Goal: Task Accomplishment & Management: Use online tool/utility

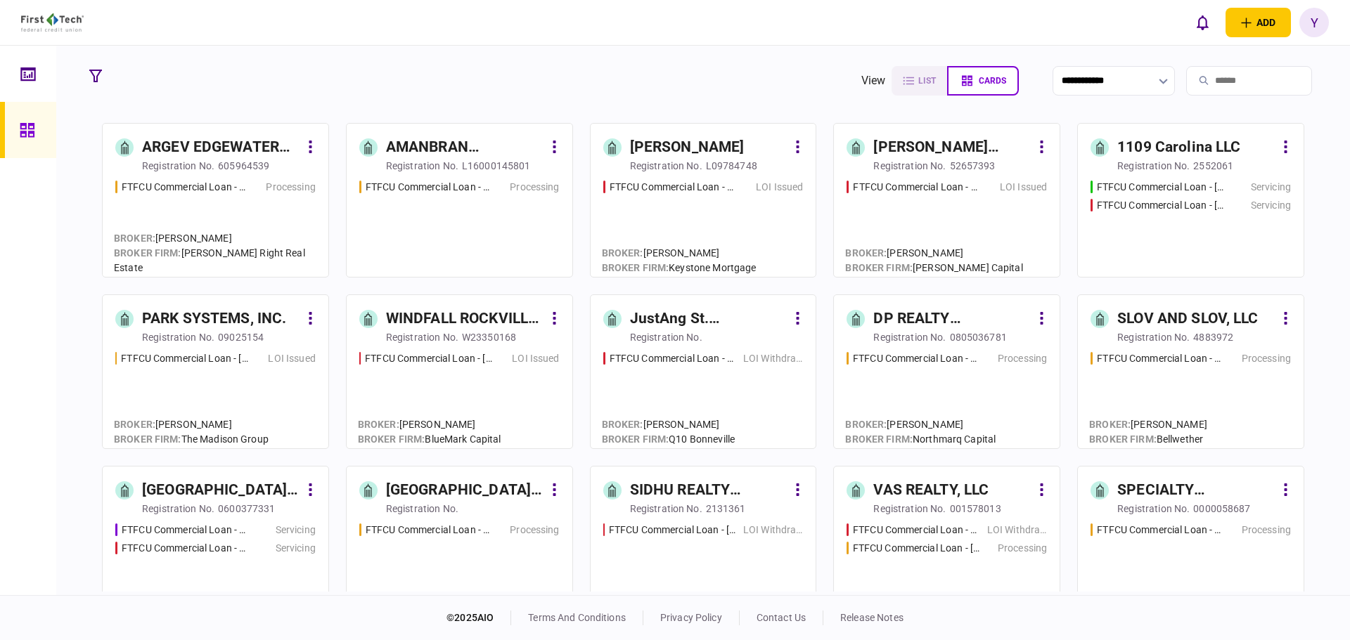
click at [28, 64] on div at bounding box center [31, 74] width 22 height 56
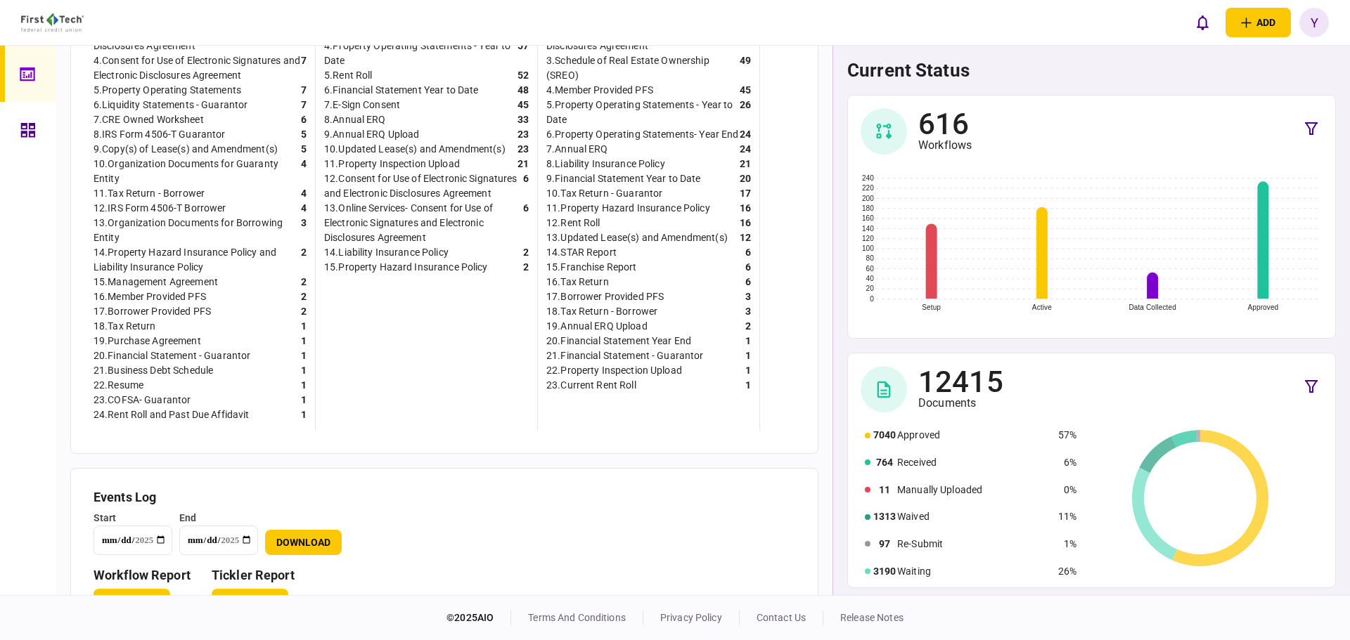
scroll to position [534, 0]
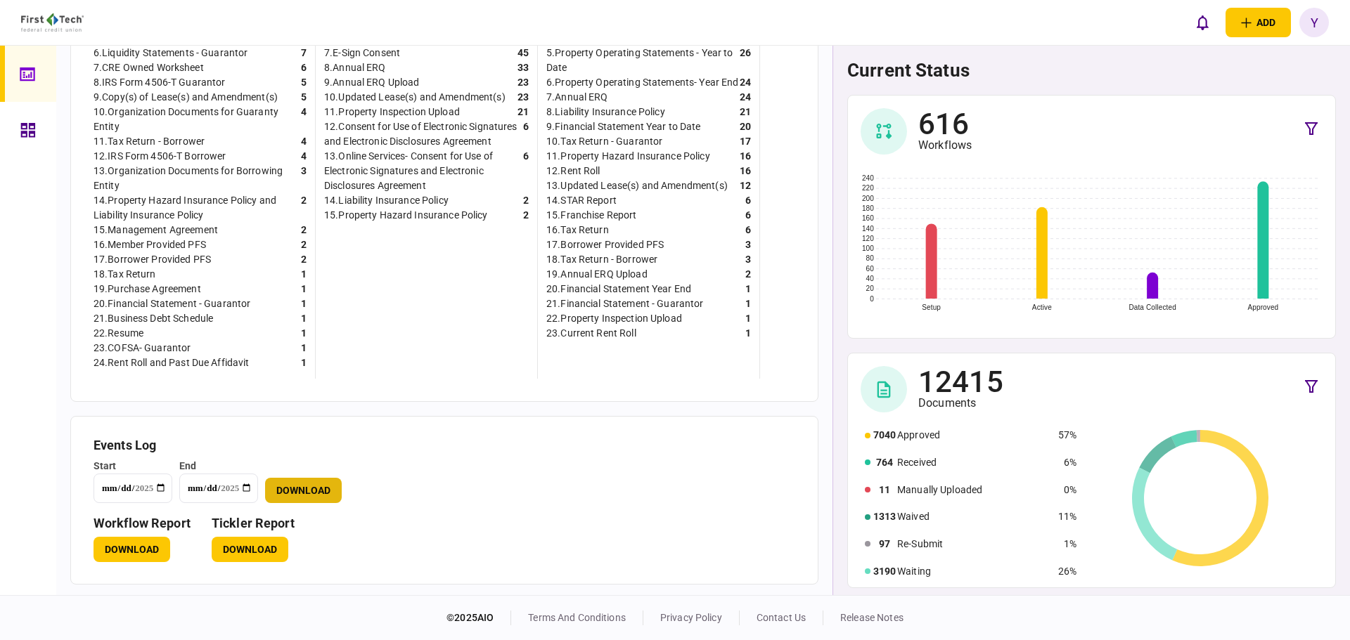
click at [304, 487] on button "Download" at bounding box center [303, 490] width 77 height 25
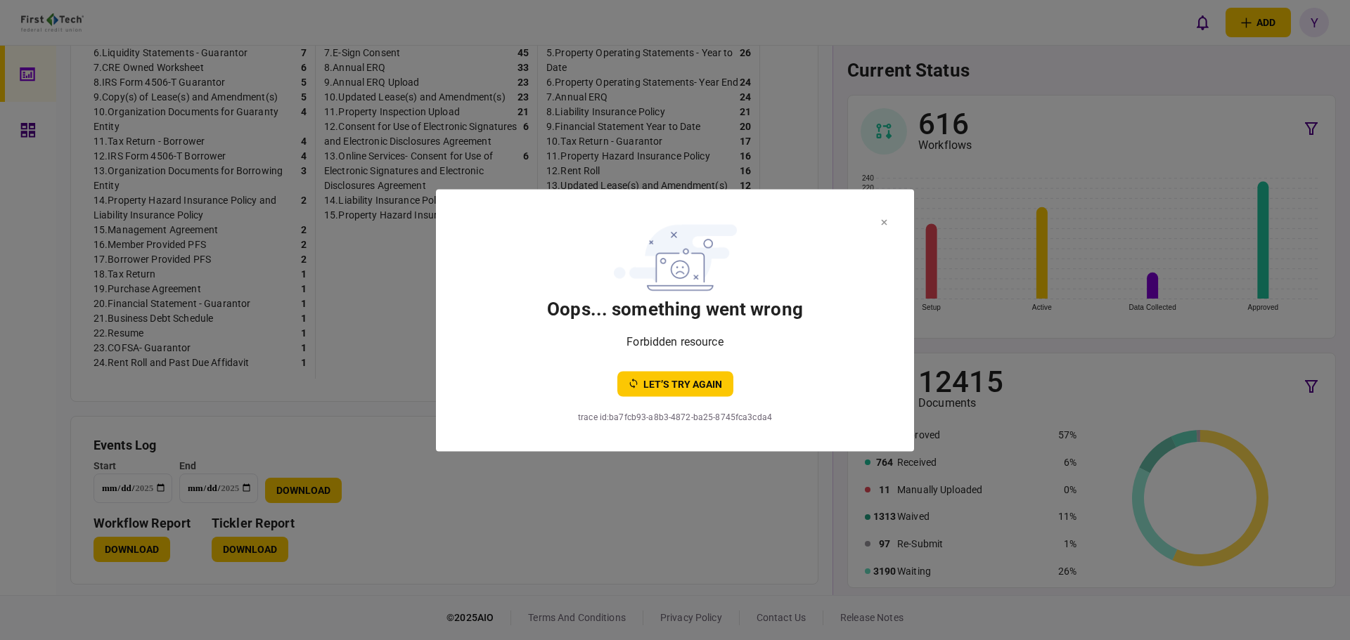
click at [878, 226] on section "oops... something went wrong Forbidden resource let’s try again" at bounding box center [675, 306] width 422 height 179
click at [886, 222] on icon at bounding box center [884, 222] width 6 height 6
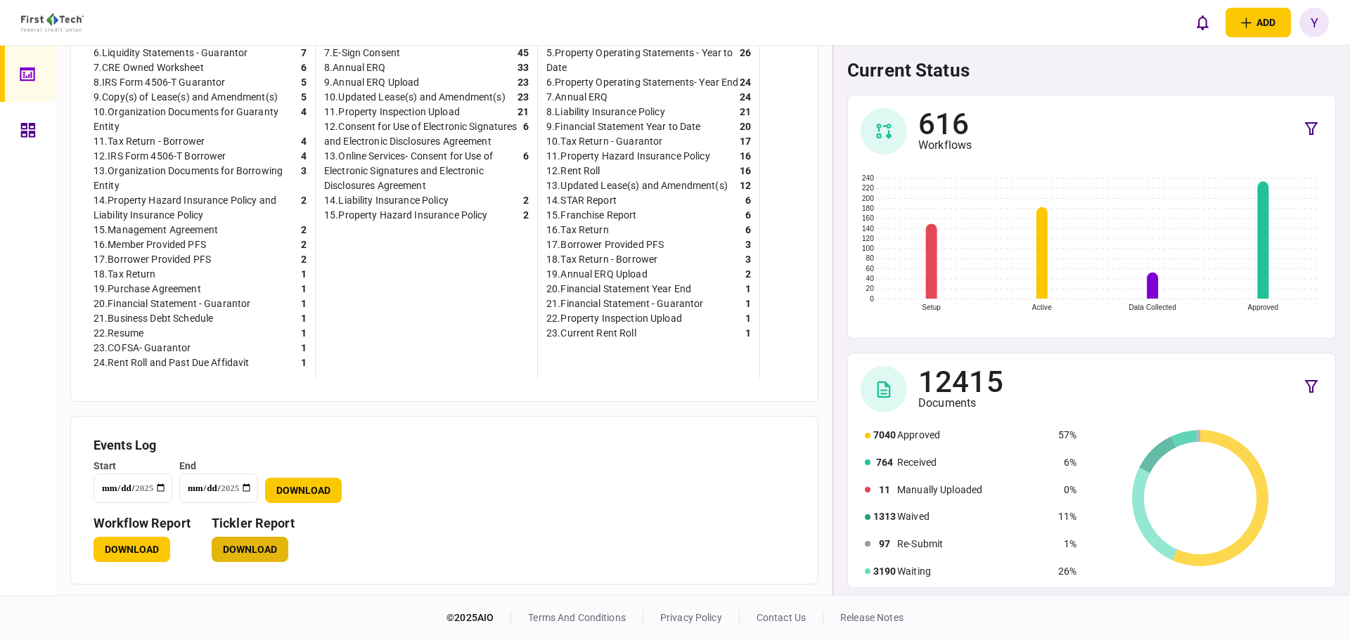
click at [258, 546] on button "Download" at bounding box center [250, 549] width 77 height 25
click at [0, 126] on link at bounding box center [28, 130] width 56 height 56
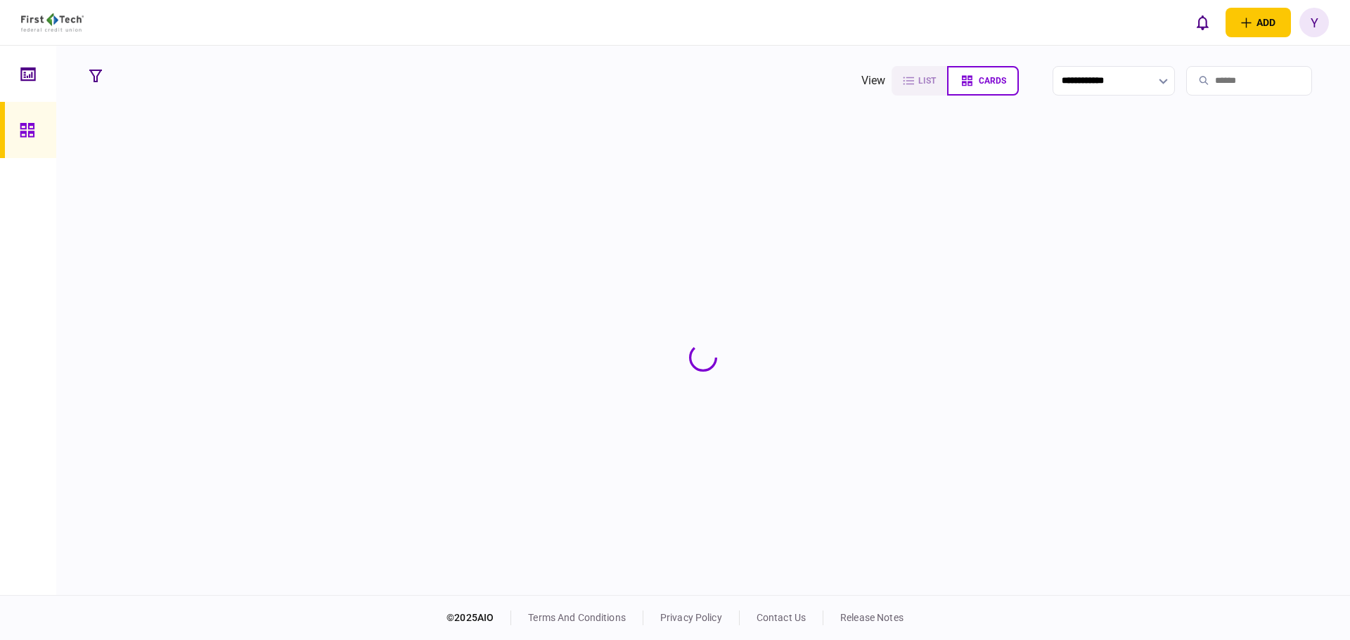
click at [1189, 74] on input "search" at bounding box center [1249, 81] width 126 height 30
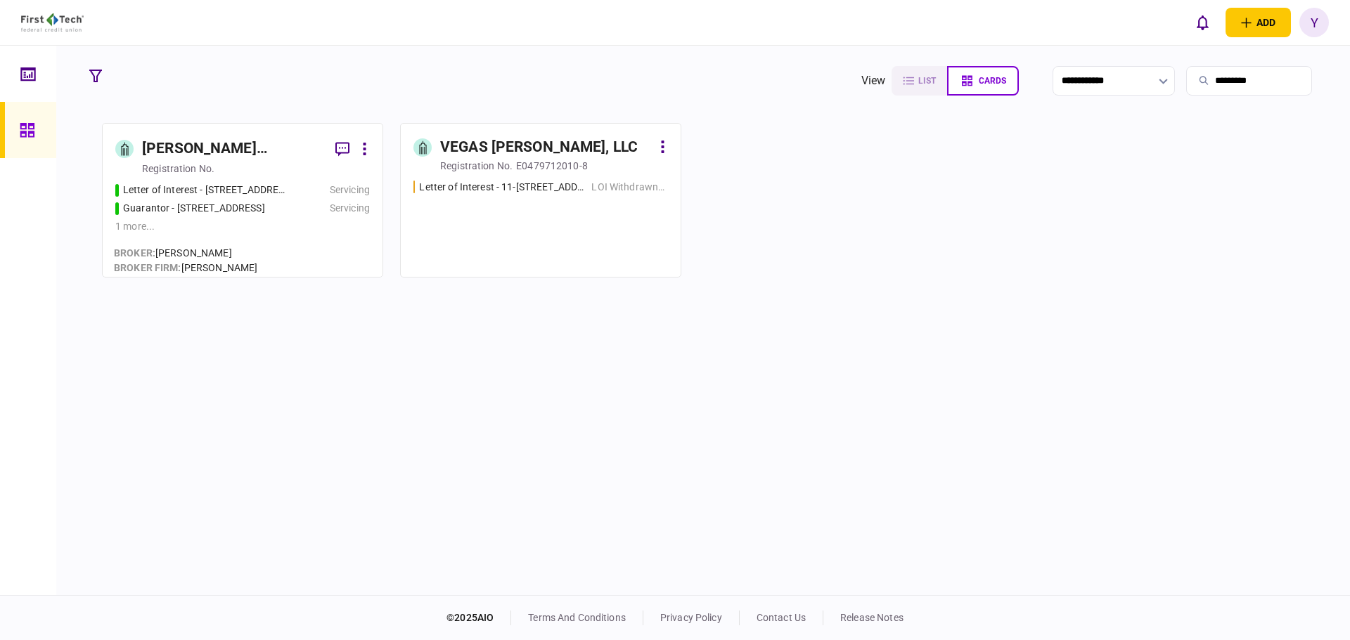
type input "*********"
click at [222, 160] on div "[PERSON_NAME] Revocable Living Trust" at bounding box center [233, 149] width 182 height 22
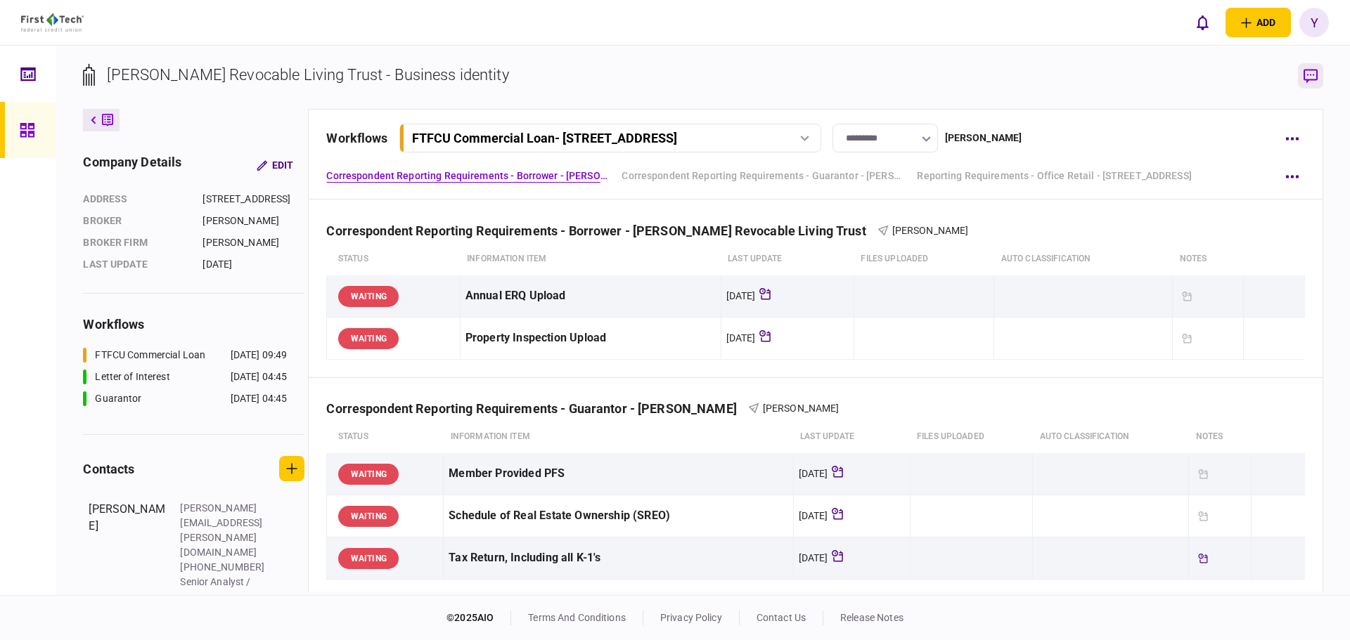
click at [1311, 72] on icon "button" at bounding box center [1310, 76] width 14 height 15
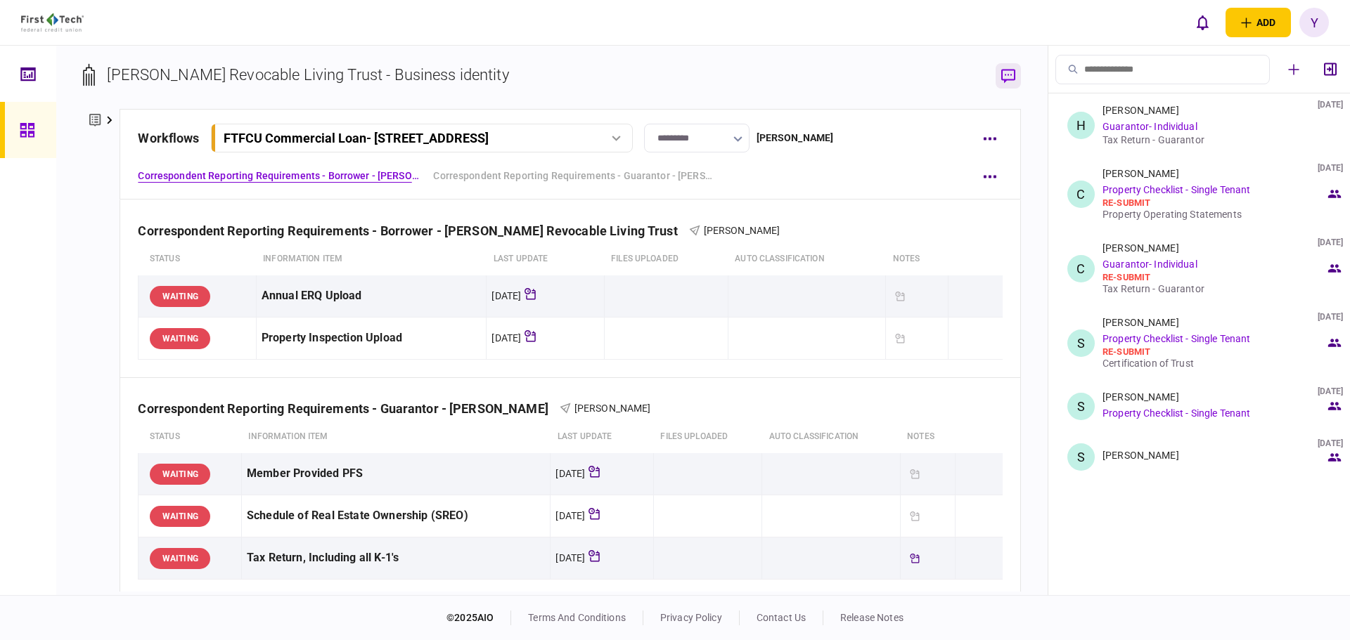
click at [1007, 75] on icon "button" at bounding box center [1008, 76] width 14 height 15
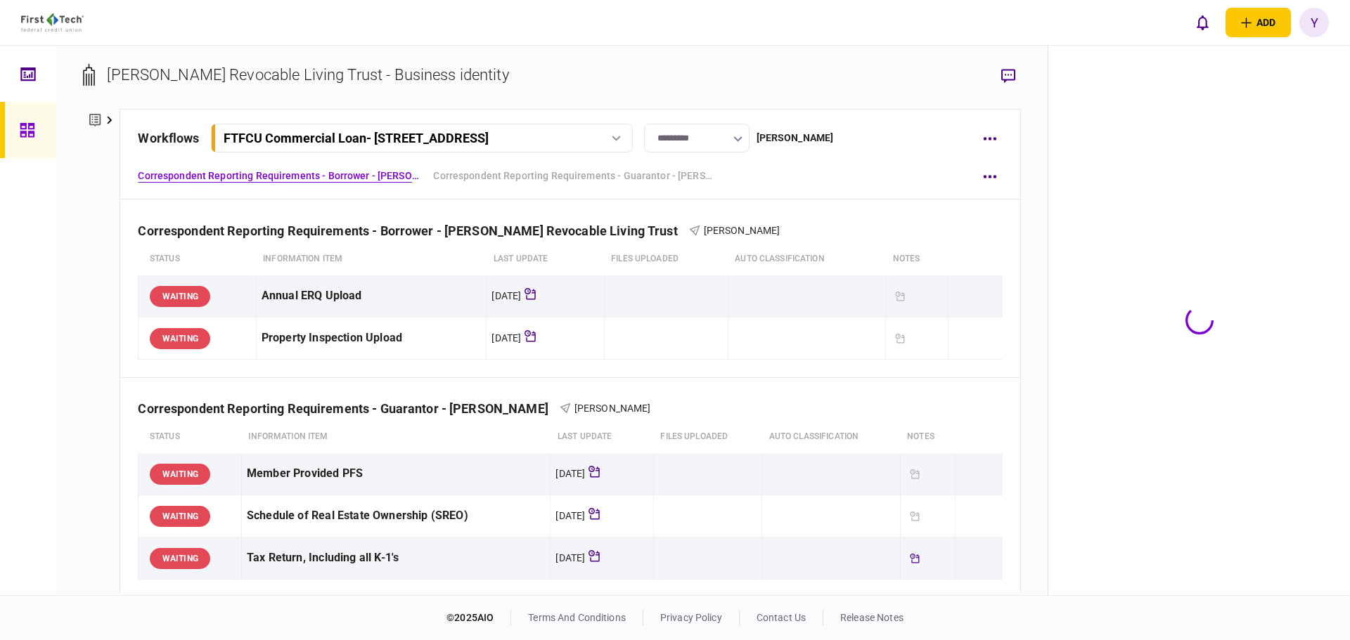
click at [669, 52] on div "[PERSON_NAME] Revocable Living Trust - Business identity company details Edit a…" at bounding box center [551, 321] width 991 height 550
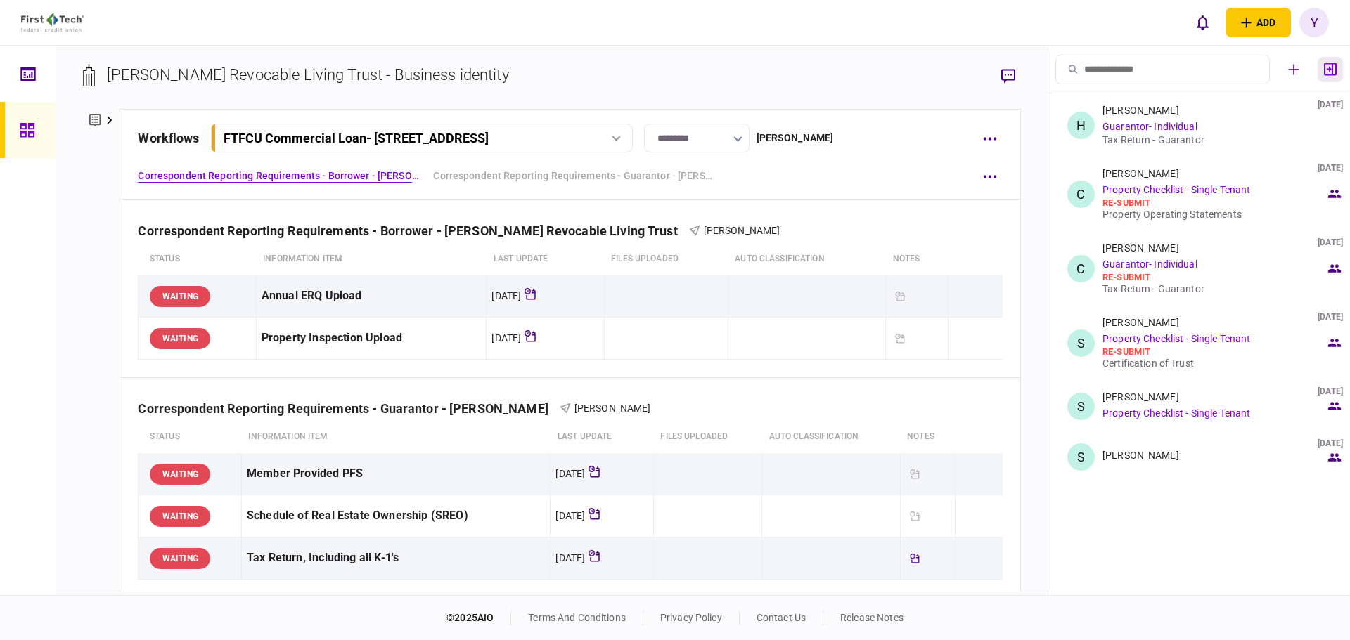
click at [1335, 75] on icon "button" at bounding box center [1330, 69] width 13 height 13
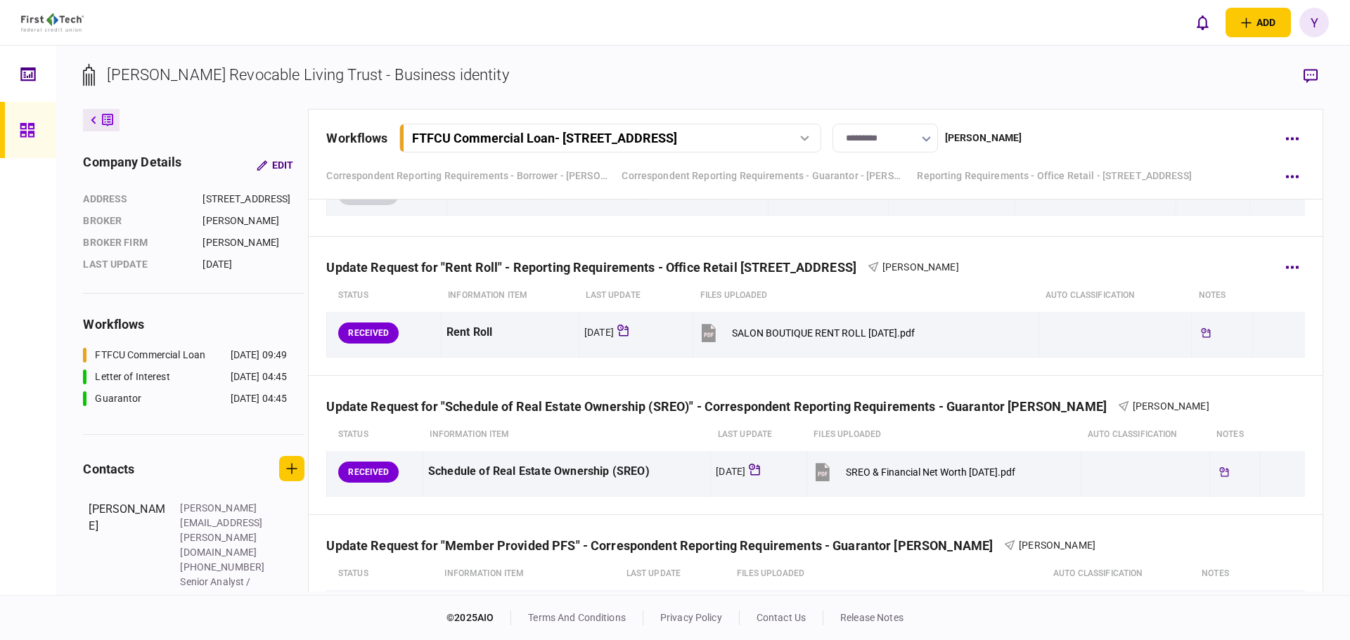
scroll to position [1055, 0]
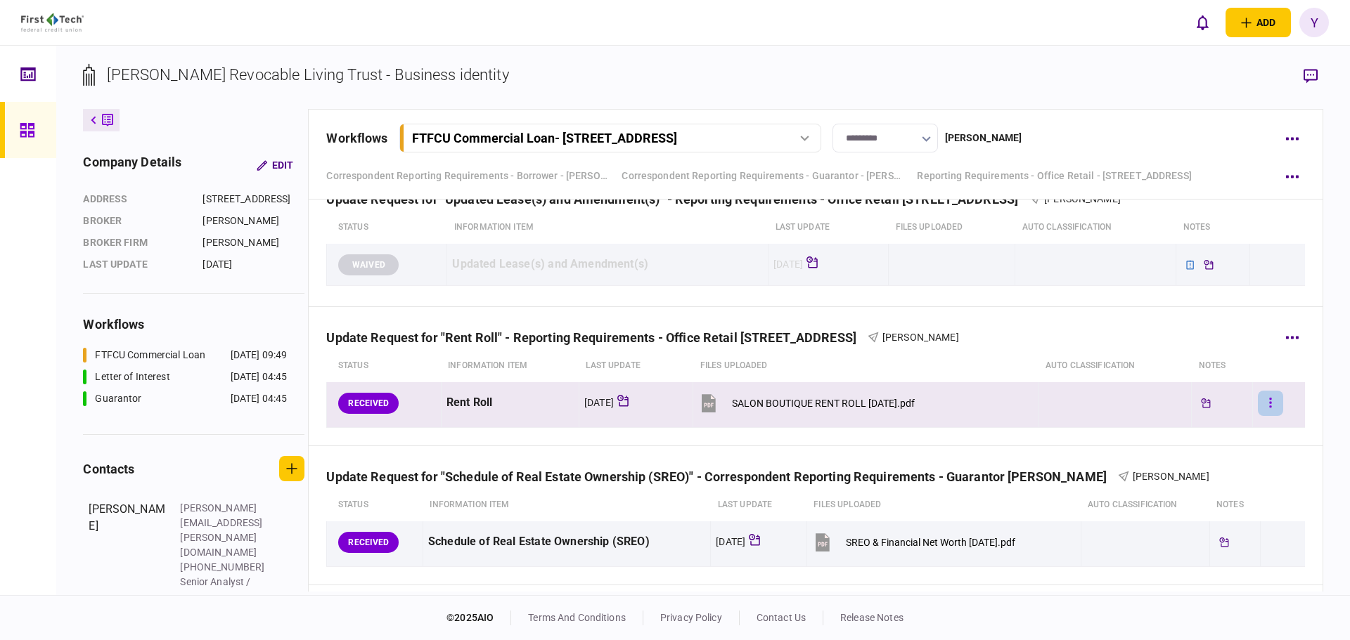
click at [1266, 401] on button "button" at bounding box center [1270, 403] width 25 height 25
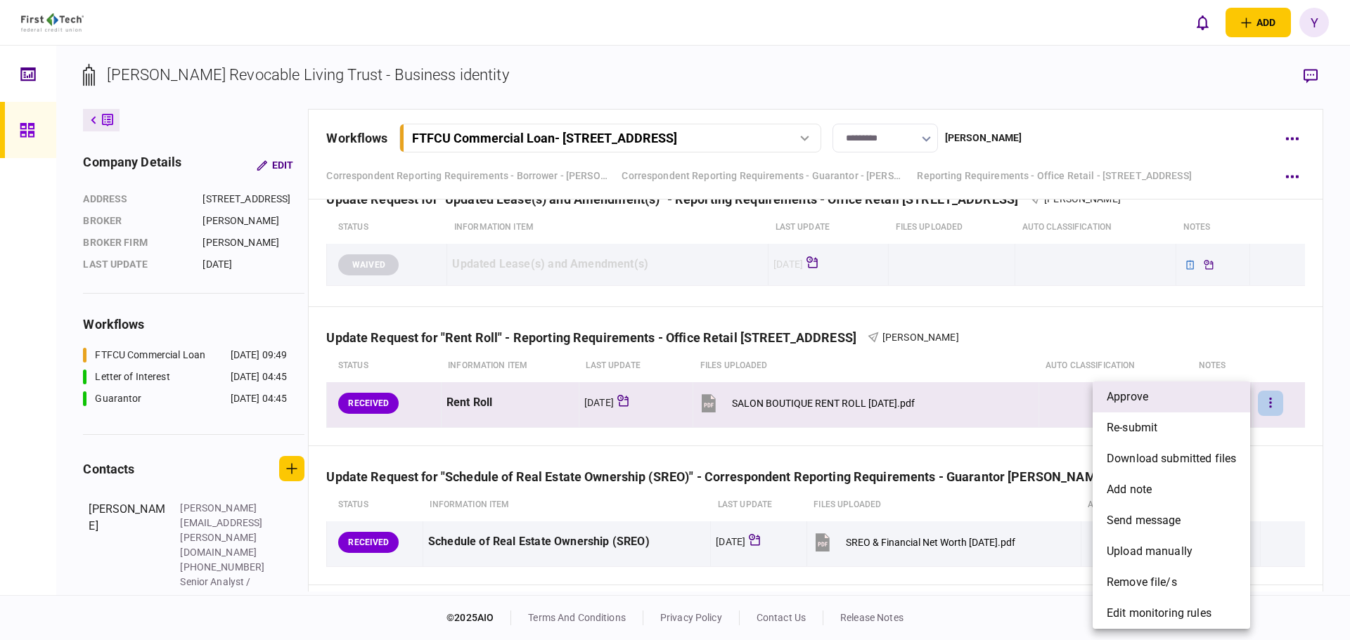
click at [1136, 397] on span "approve" at bounding box center [1127, 397] width 41 height 17
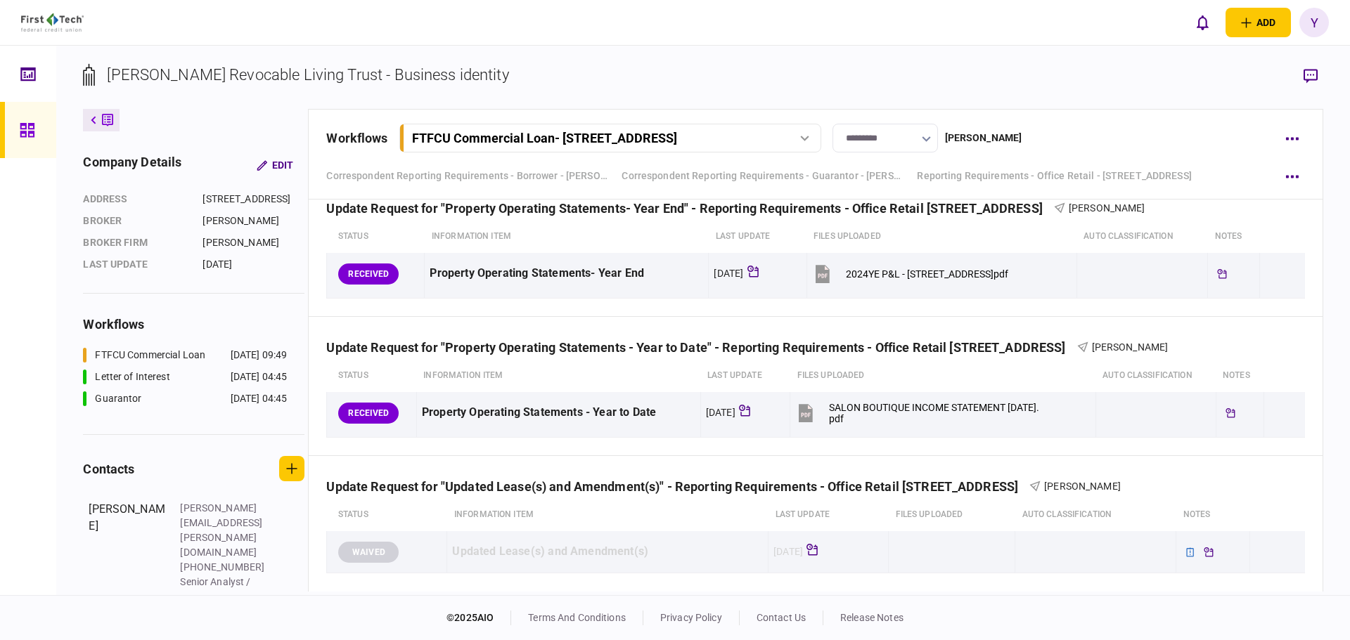
scroll to position [773, 0]
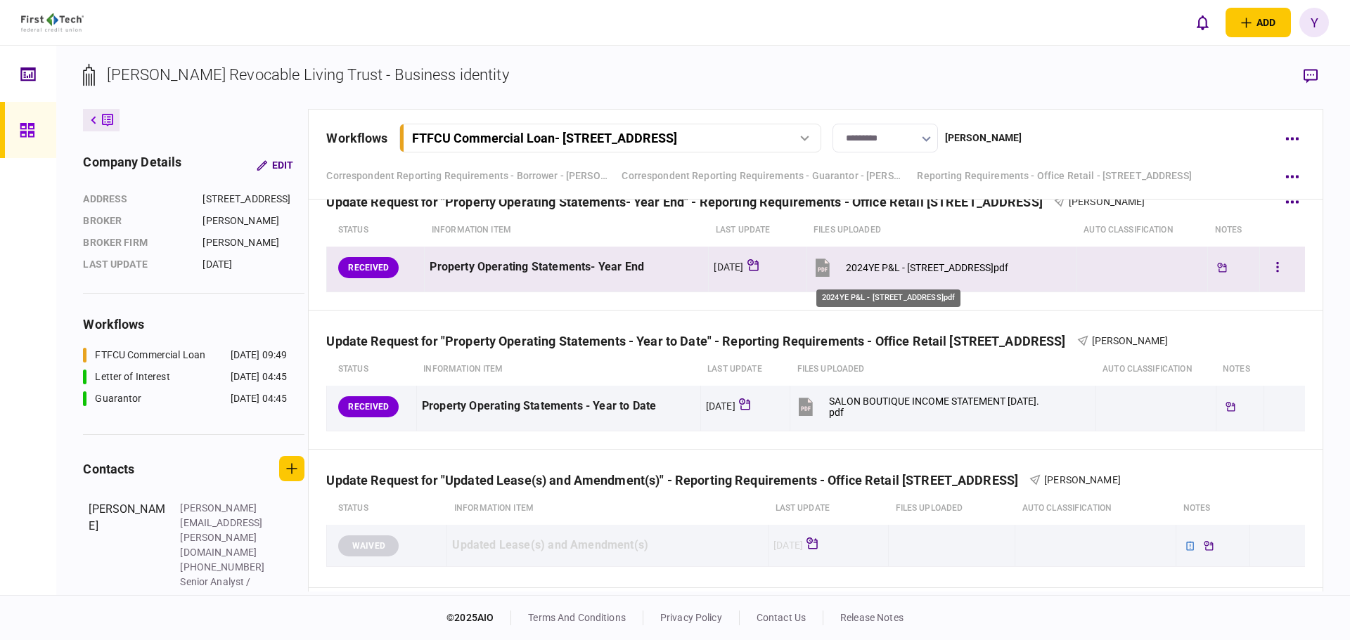
click at [846, 273] on div "2024YE P&L - [STREET_ADDRESS]pdf" at bounding box center [927, 267] width 162 height 11
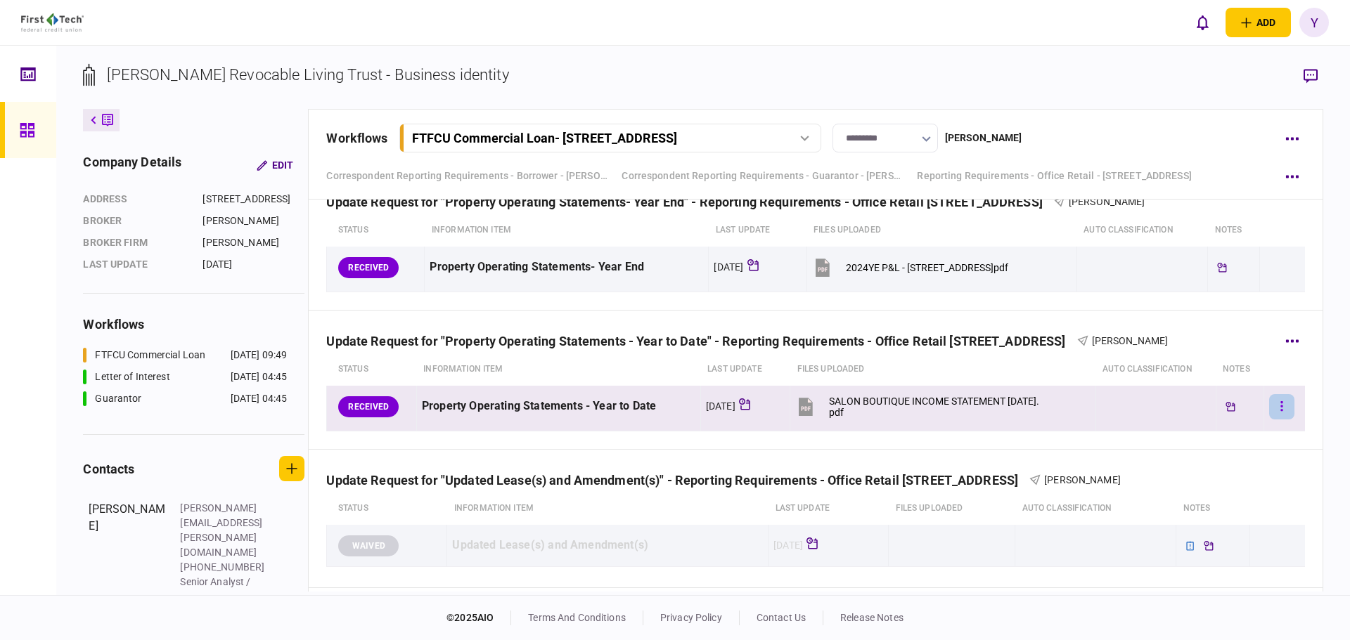
click at [1269, 408] on button "button" at bounding box center [1281, 406] width 25 height 25
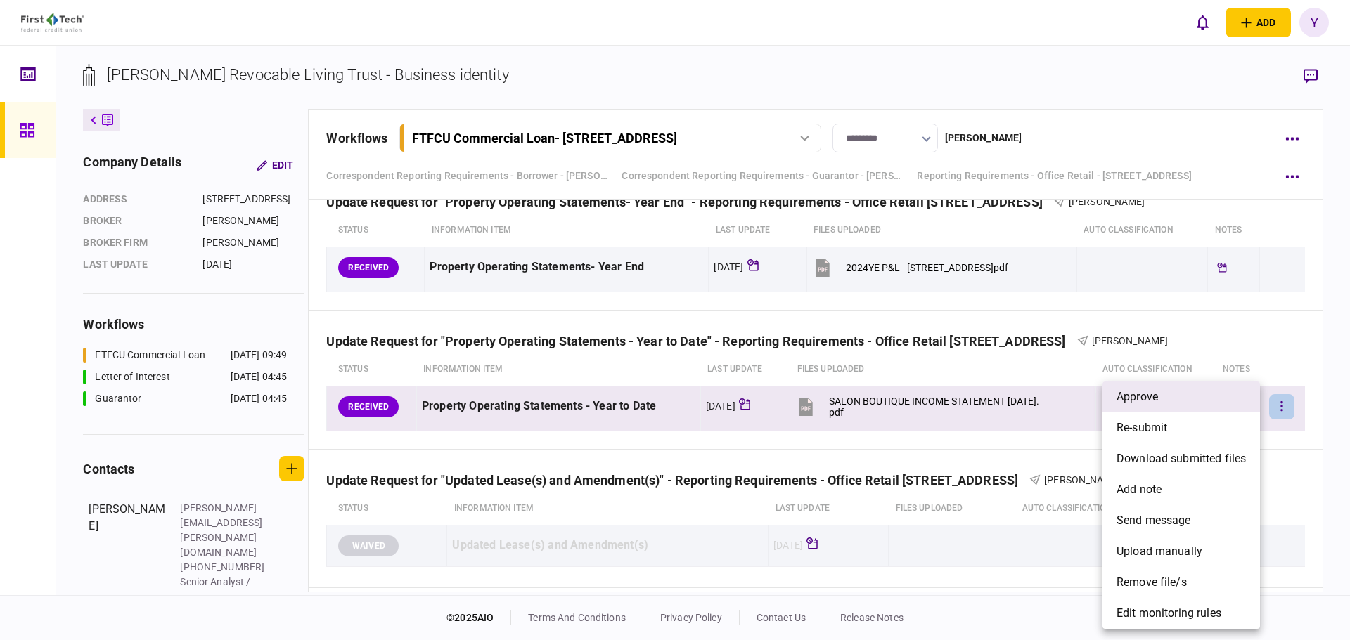
click at [1183, 397] on li "approve" at bounding box center [1180, 397] width 157 height 31
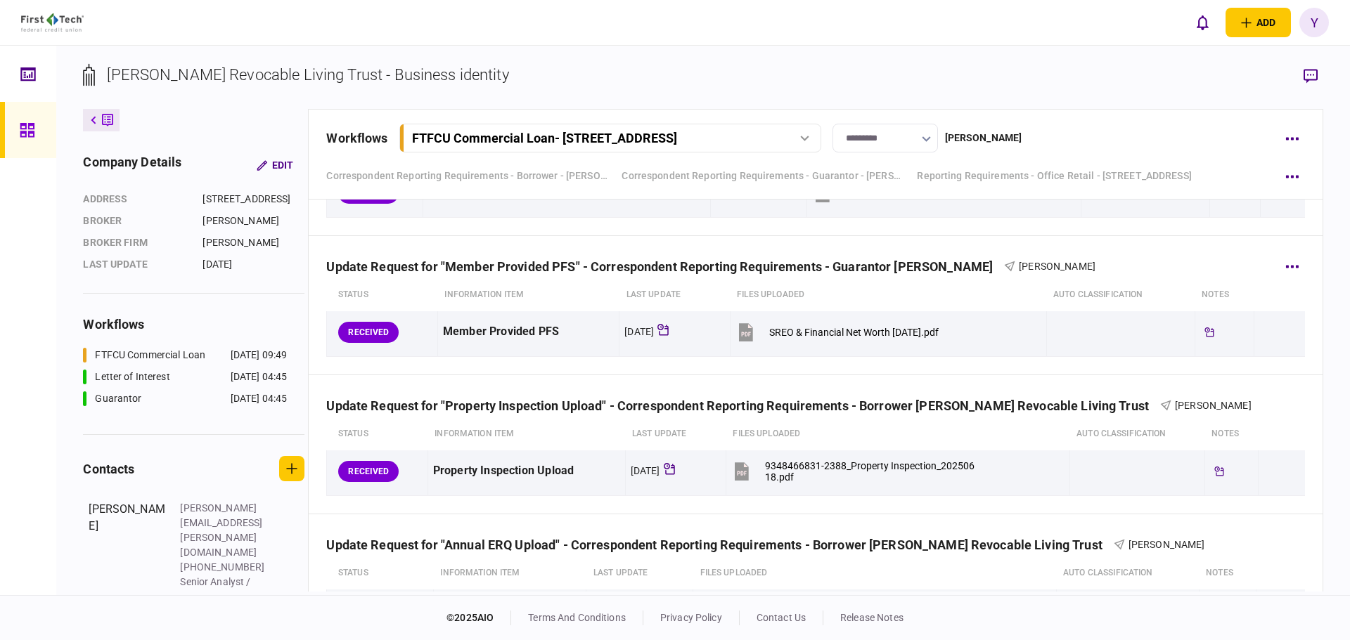
scroll to position [1406, 0]
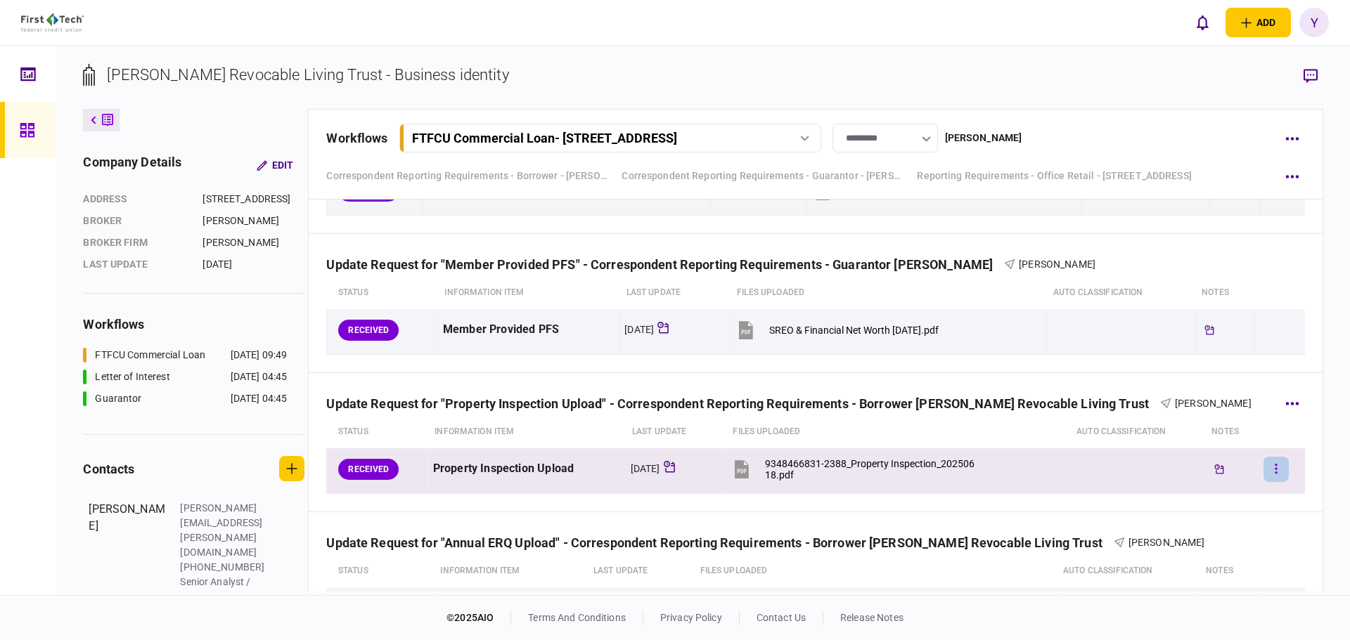
click at [1272, 467] on button "button" at bounding box center [1275, 469] width 25 height 25
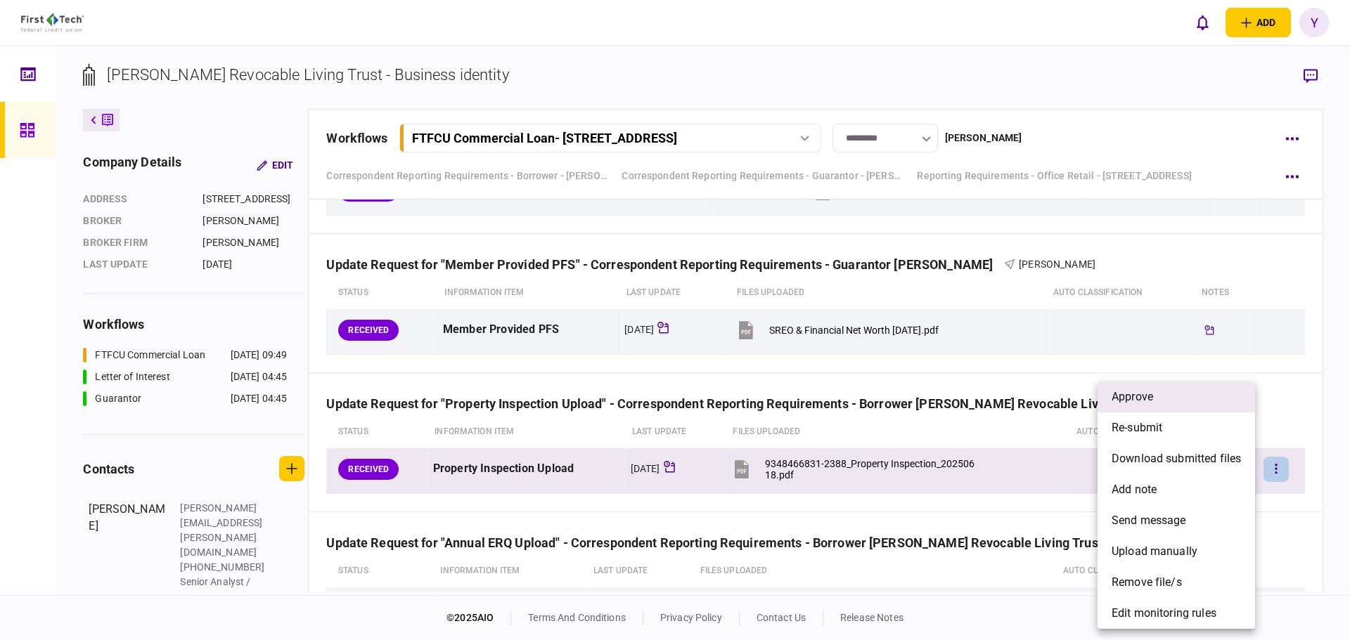
click at [1196, 397] on li "approve" at bounding box center [1175, 397] width 157 height 31
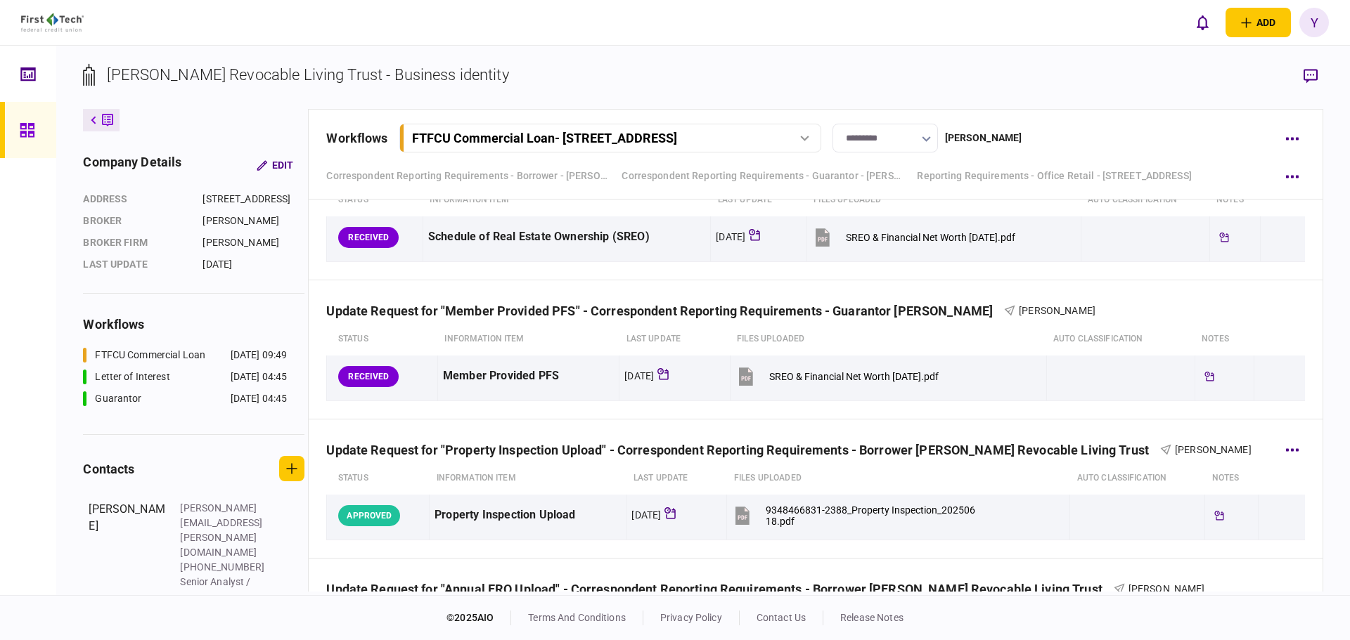
scroll to position [1336, 0]
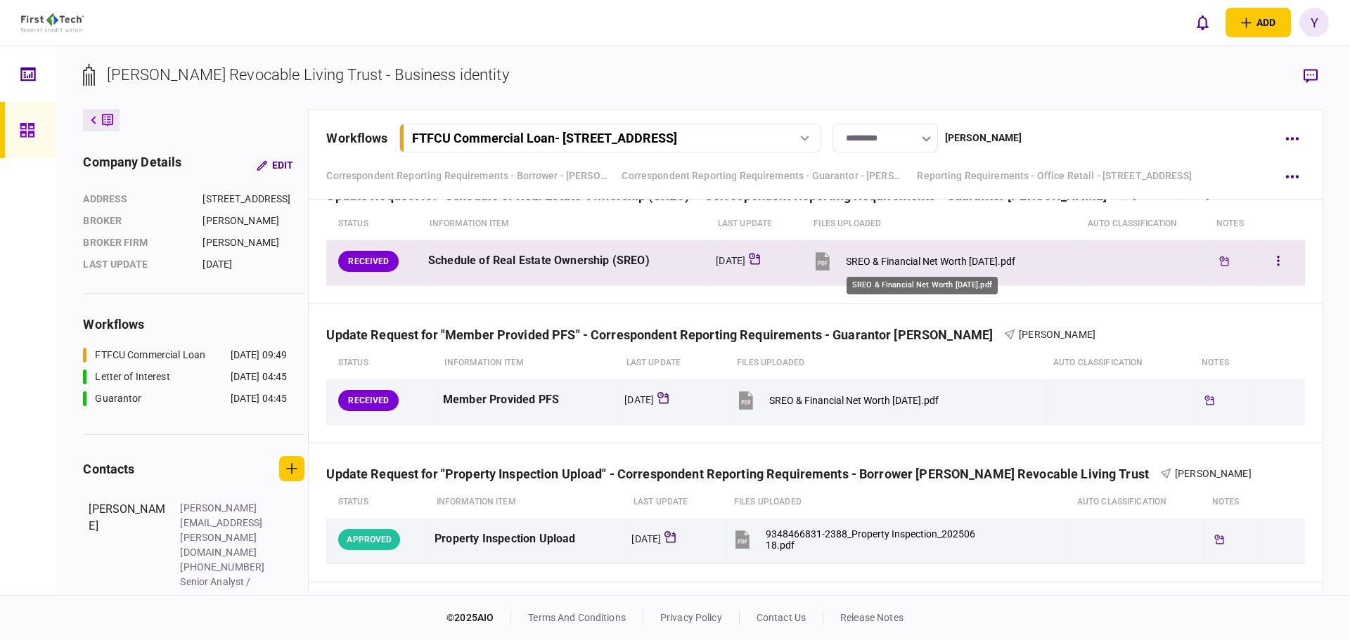
click at [883, 258] on div "SREO & Financial Net Worth [DATE].pdf" at bounding box center [930, 261] width 169 height 11
click at [1273, 265] on button "button" at bounding box center [1278, 261] width 25 height 25
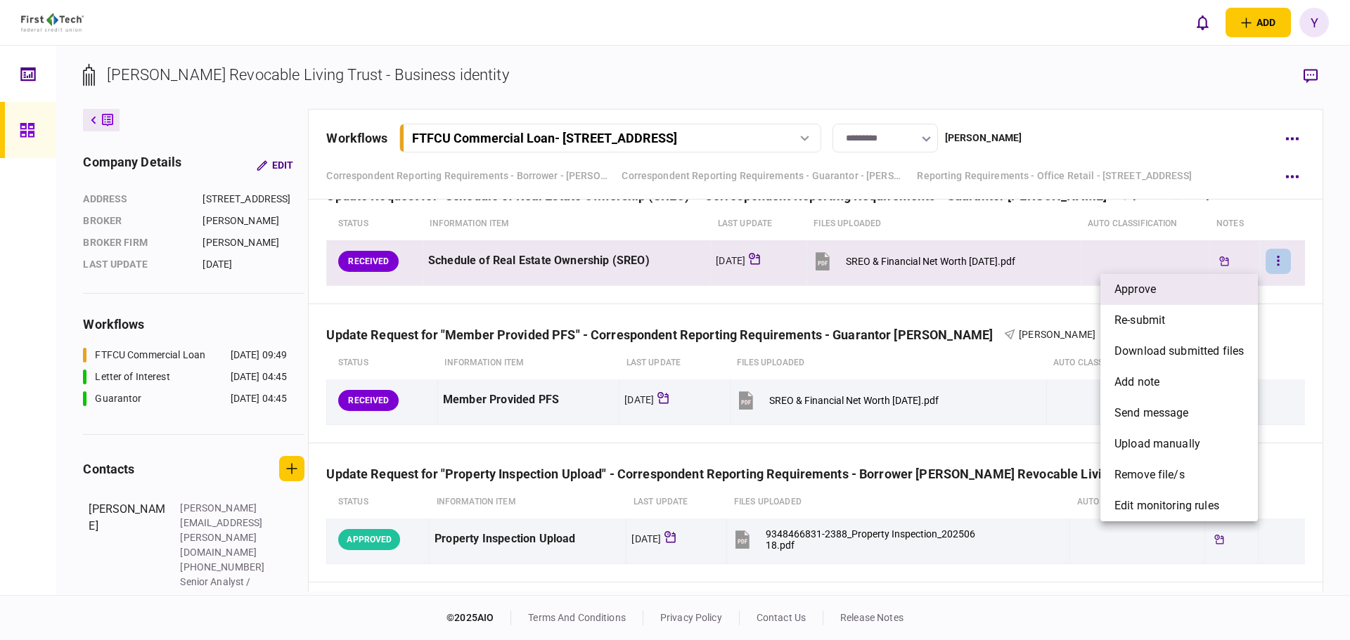
click at [1163, 299] on li "approve" at bounding box center [1178, 289] width 157 height 31
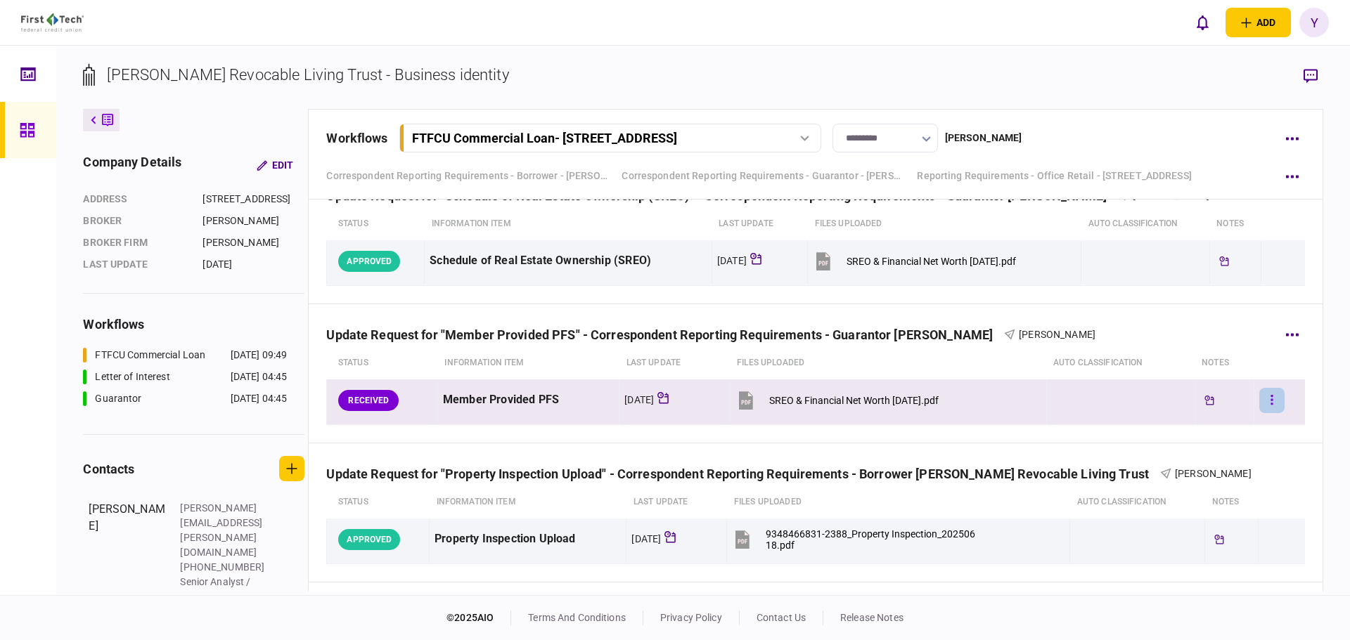
click at [1268, 401] on button "button" at bounding box center [1271, 400] width 25 height 25
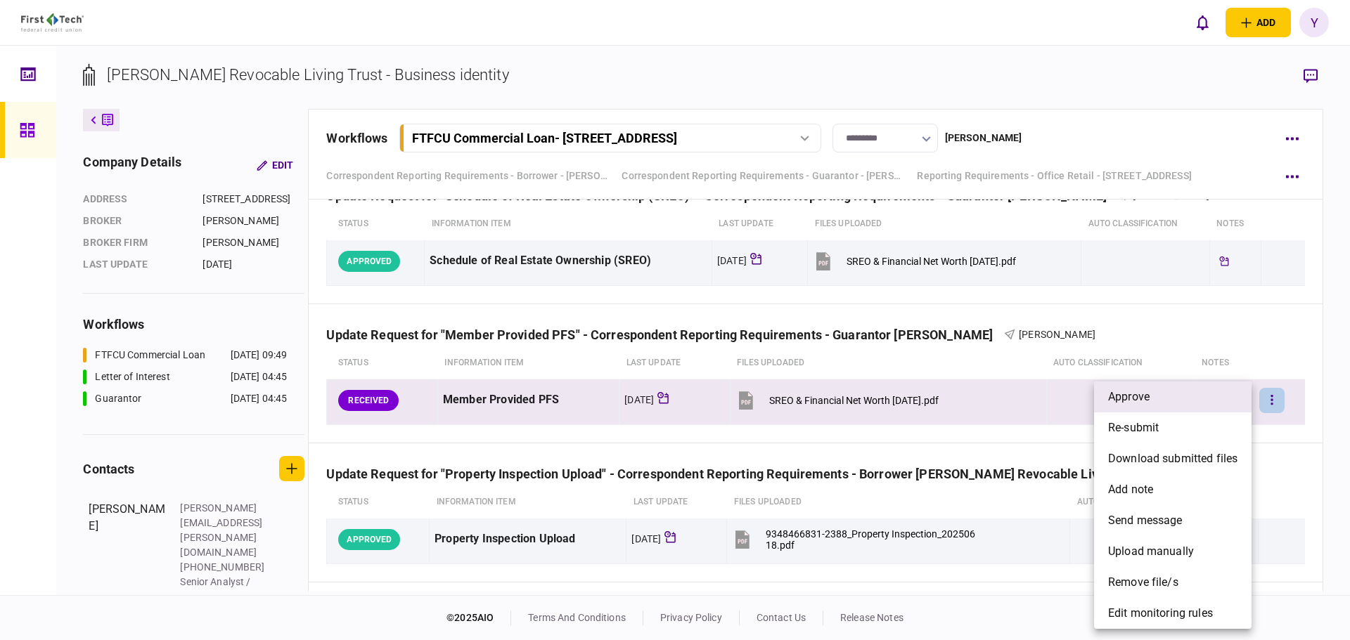
click at [1139, 399] on span "approve" at bounding box center [1128, 397] width 41 height 17
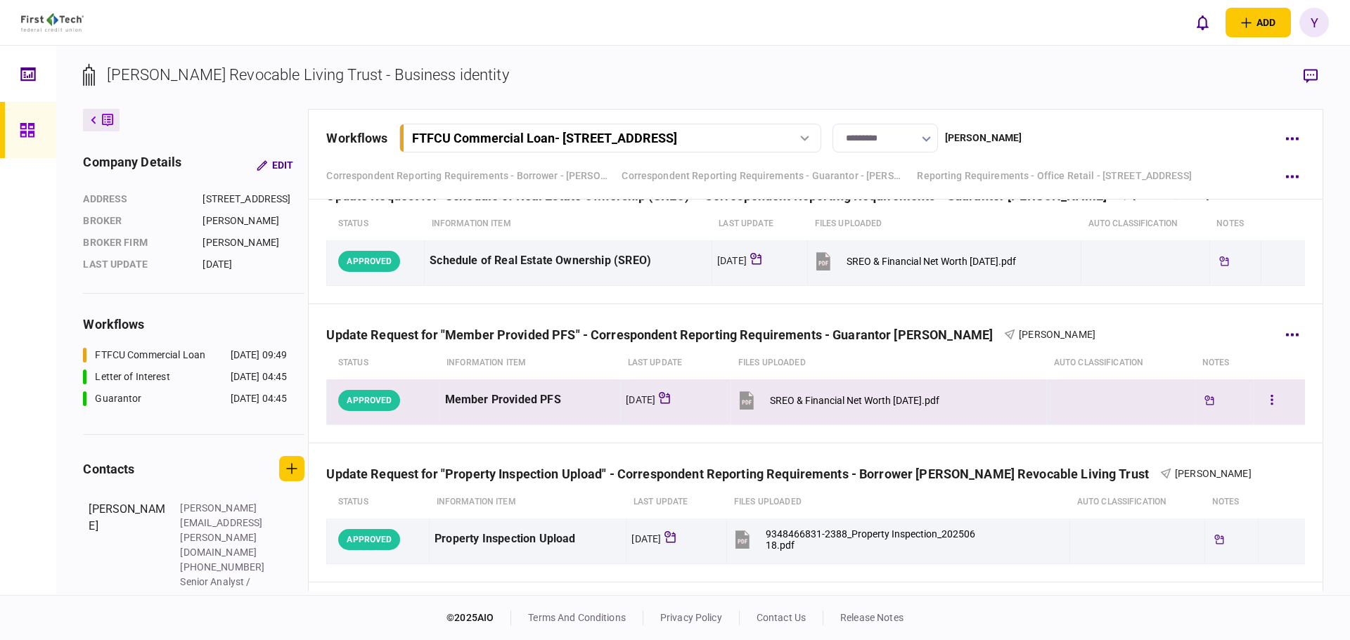
scroll to position [1547, 0]
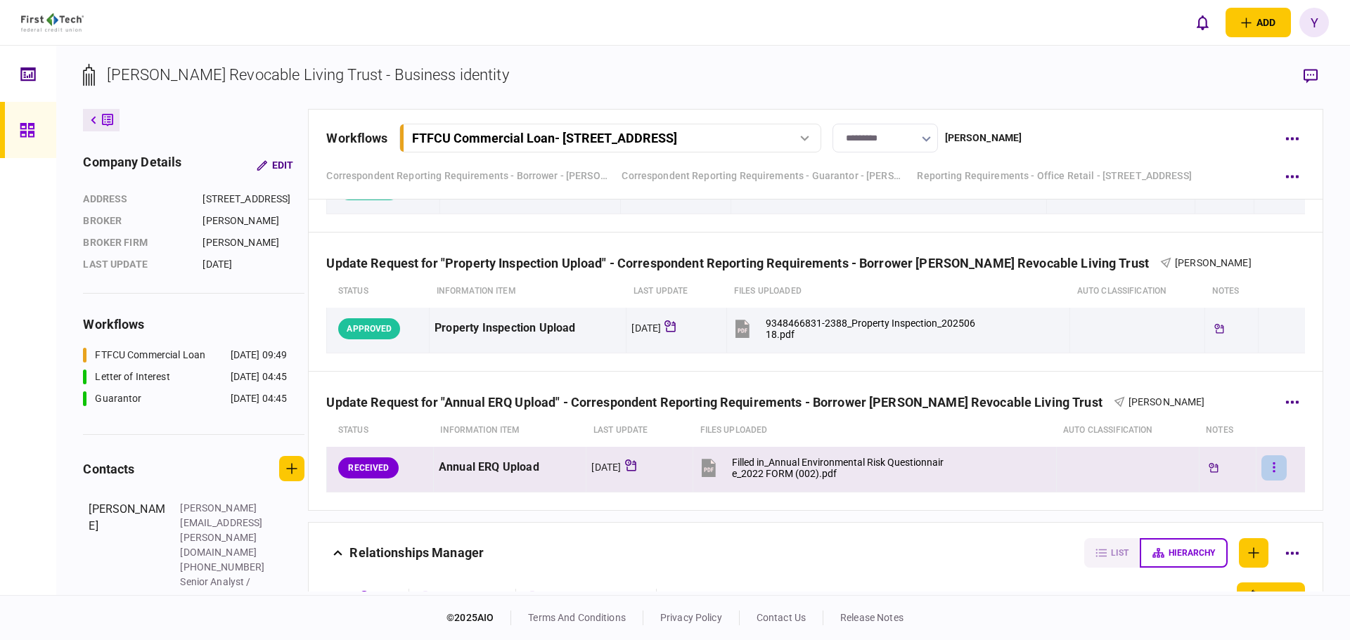
click at [1268, 468] on button "button" at bounding box center [1273, 468] width 25 height 25
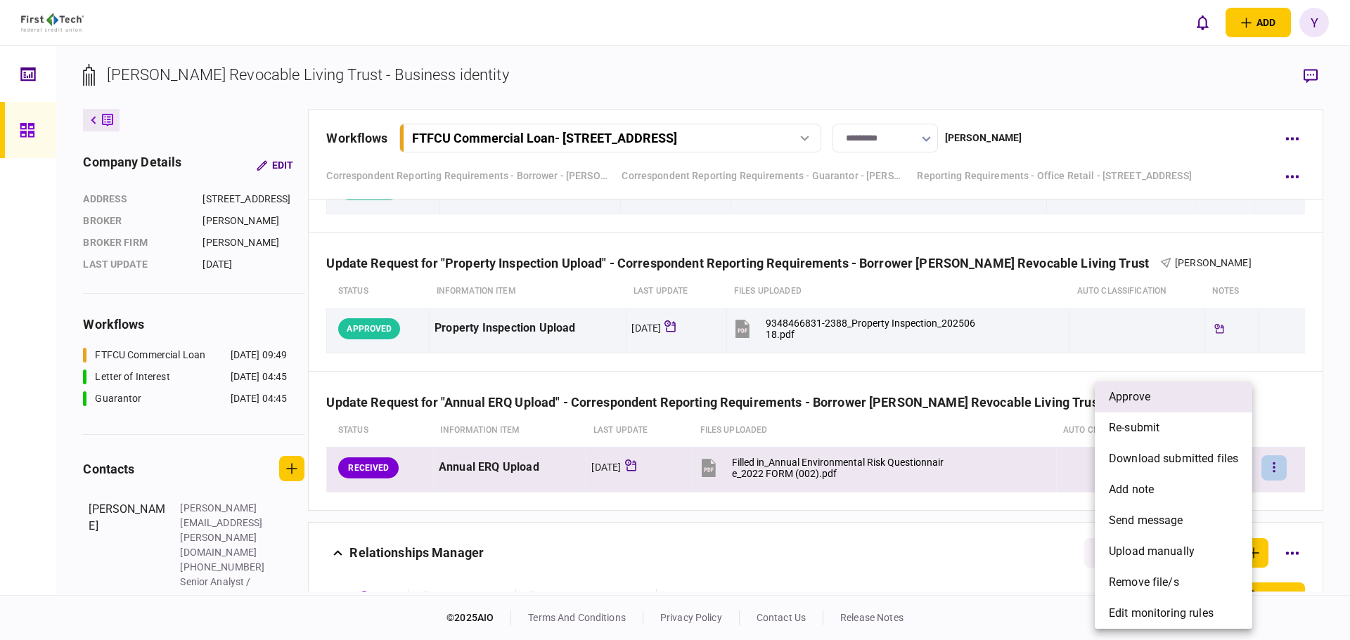
click at [1173, 397] on li "approve" at bounding box center [1173, 397] width 157 height 31
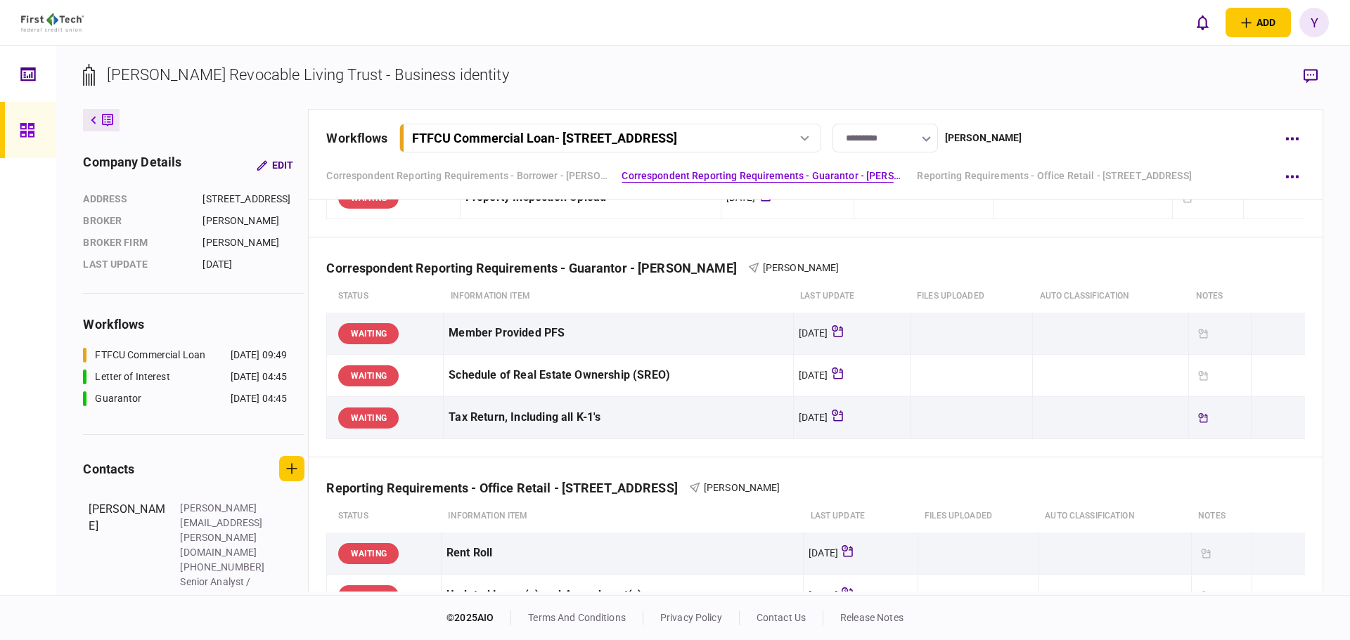
scroll to position [0, 0]
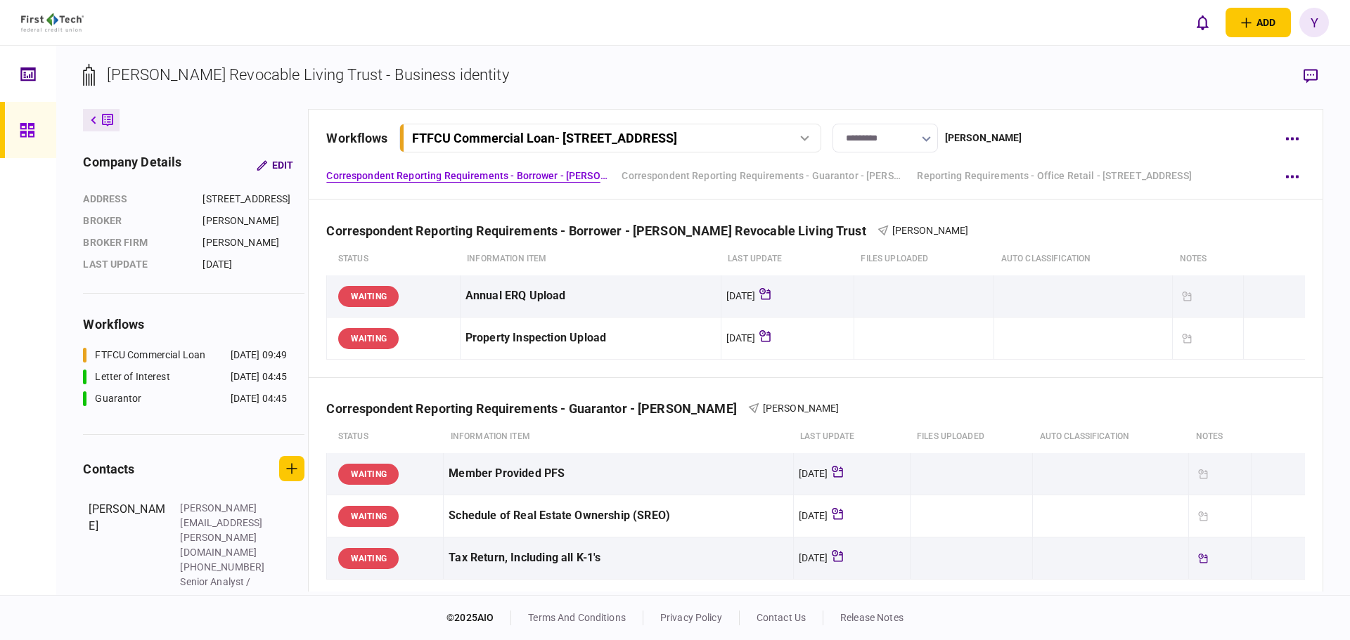
click at [11, 134] on link at bounding box center [28, 130] width 56 height 56
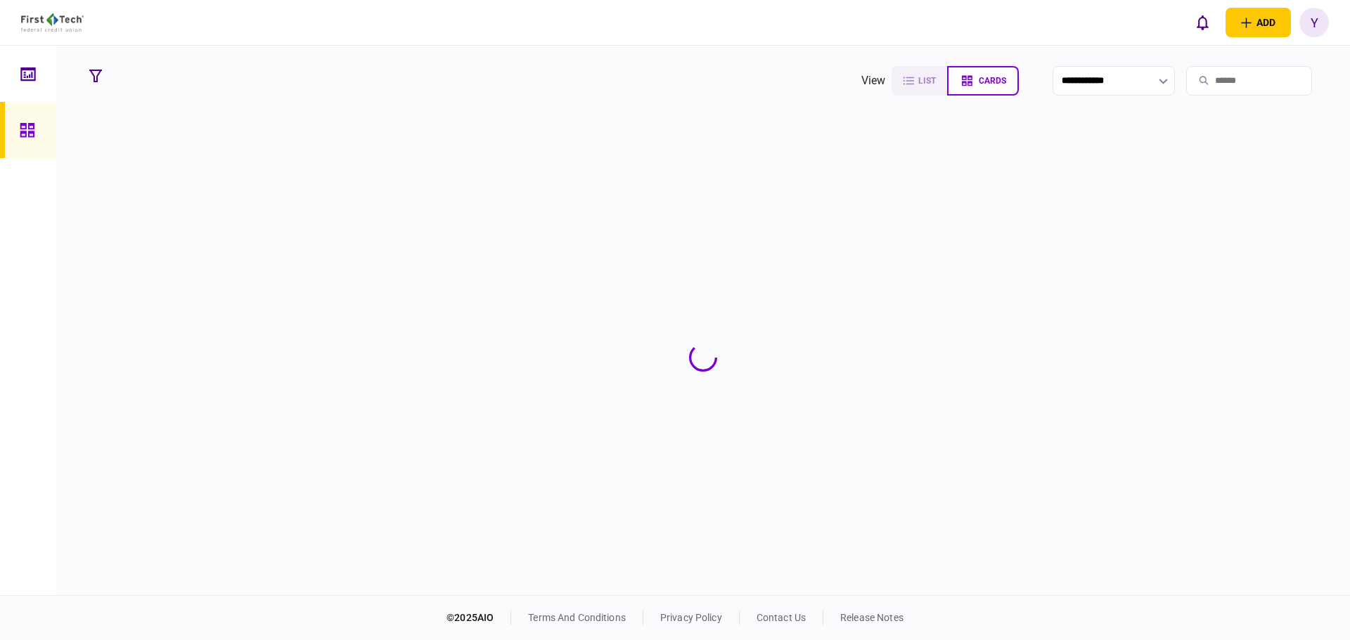
click at [1189, 81] on input "search" at bounding box center [1249, 81] width 126 height 30
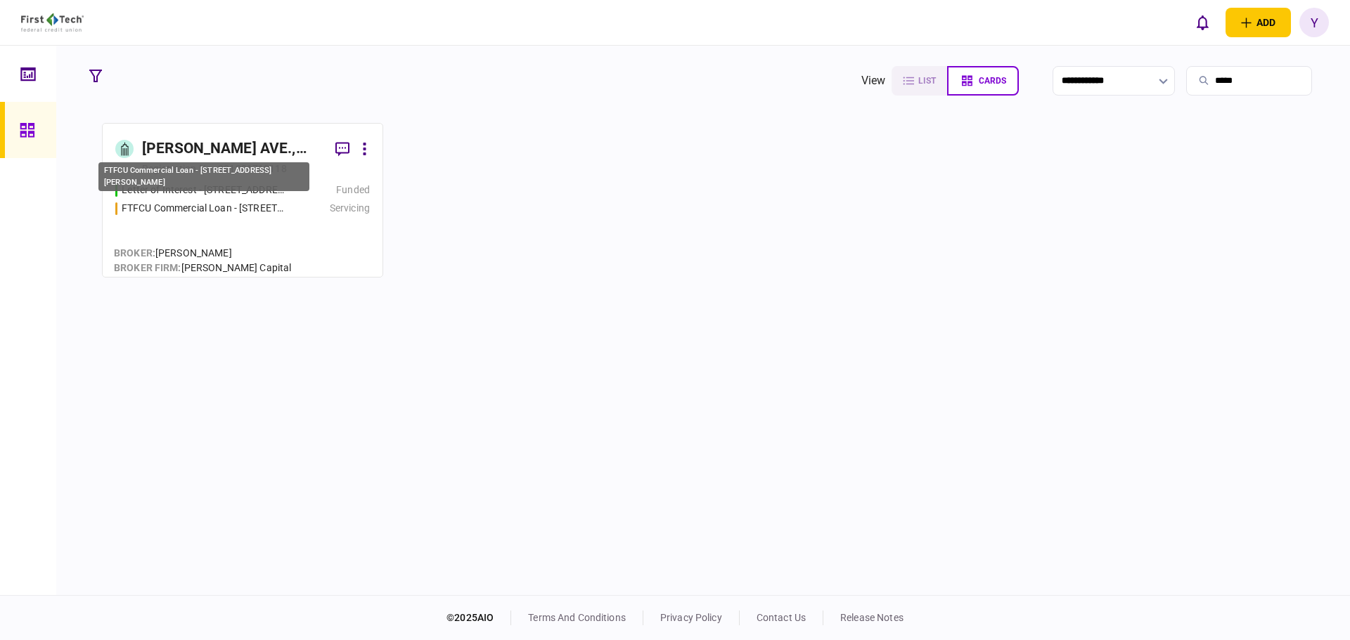
type input "*****"
click at [266, 205] on div "FTFCU Commercial Loan - [STREET_ADDRESS][PERSON_NAME]" at bounding box center [204, 208] width 165 height 15
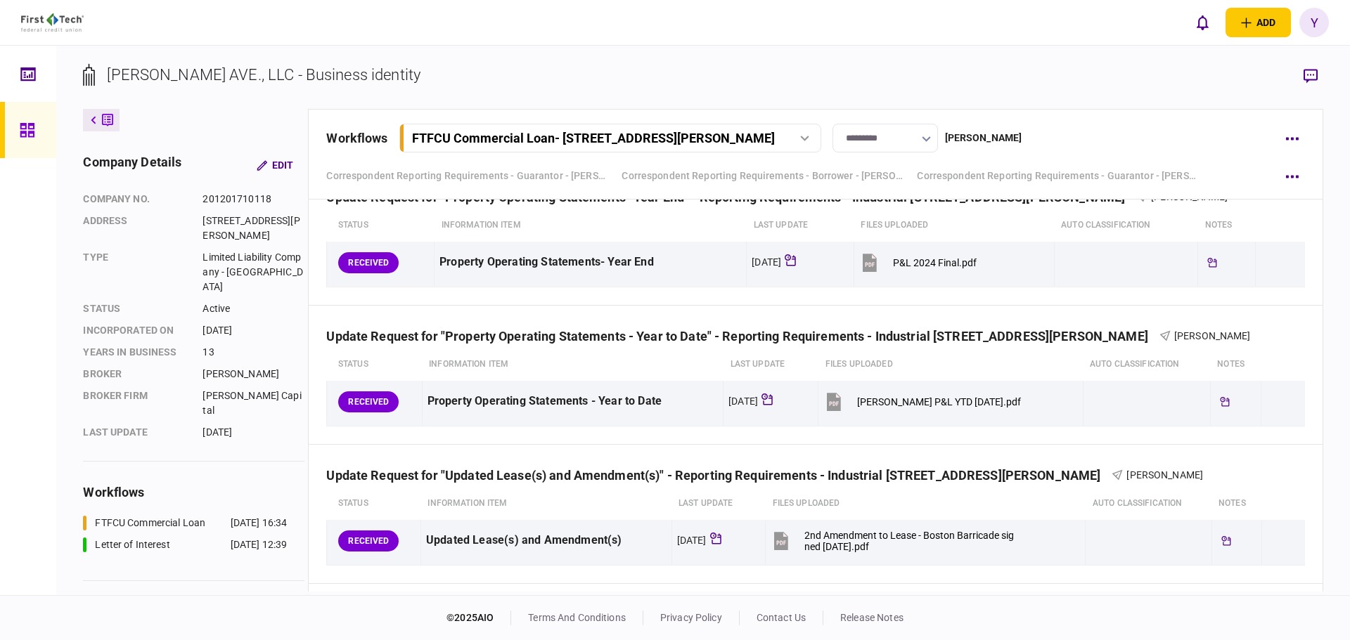
scroll to position [1055, 0]
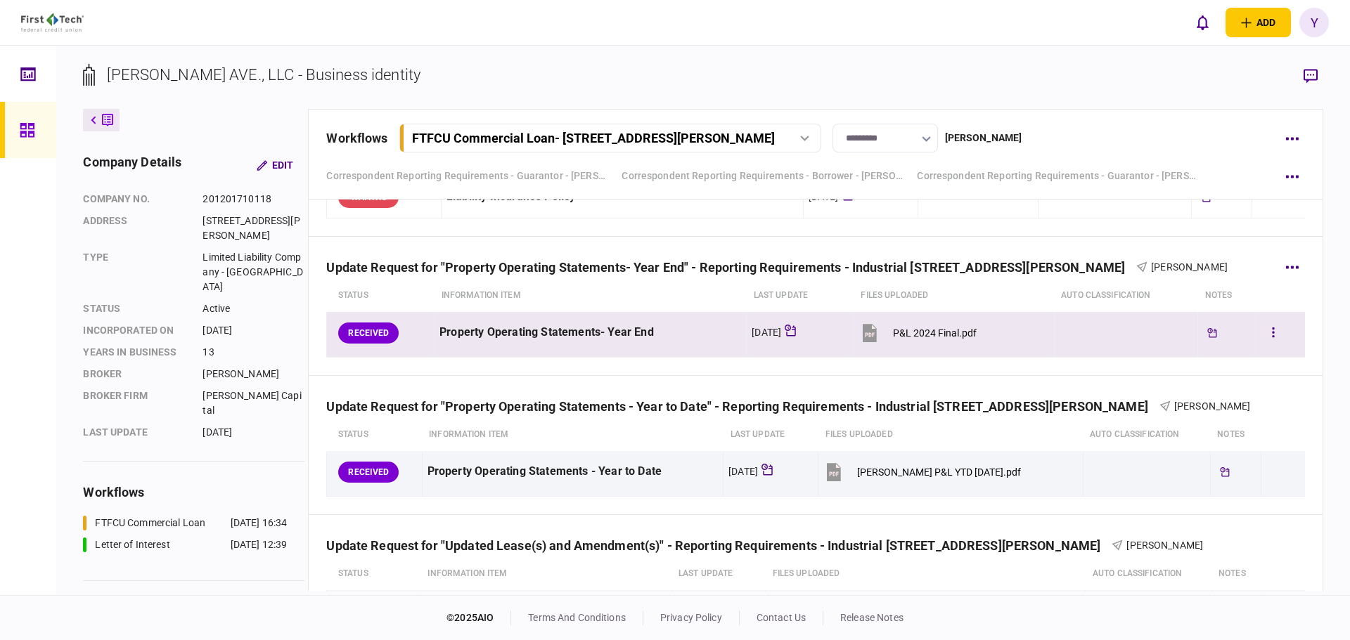
click at [932, 326] on button "P&L 2024 Final.pdf" at bounding box center [917, 333] width 117 height 32
click at [1267, 324] on button "button" at bounding box center [1273, 333] width 25 height 25
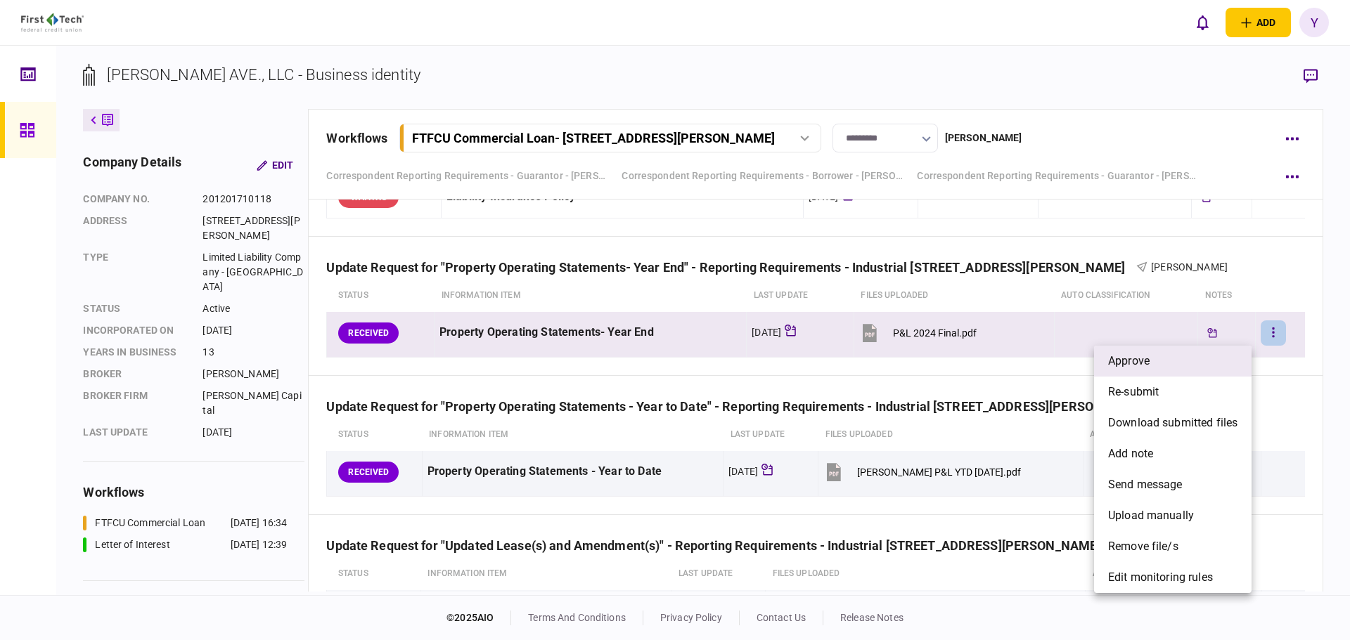
click at [1211, 359] on li "approve" at bounding box center [1172, 361] width 157 height 31
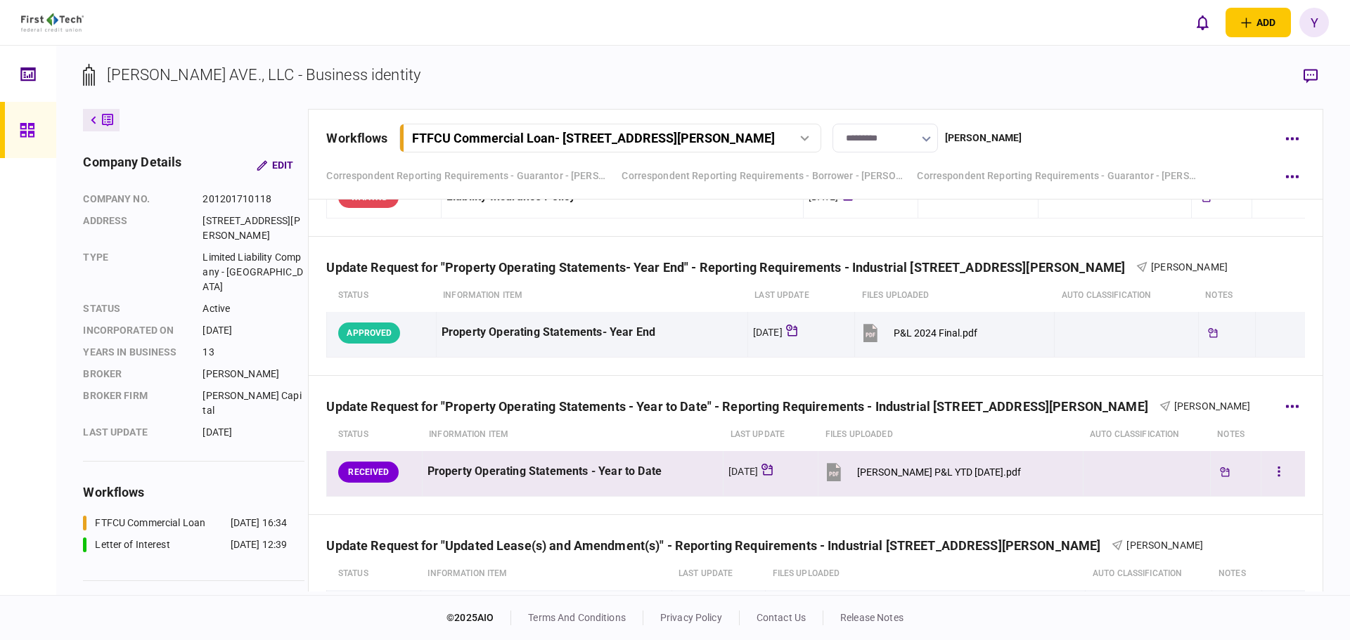
click at [914, 465] on button "[PERSON_NAME] P&L YTD [DATE].pdf" at bounding box center [922, 472] width 198 height 32
click at [1266, 472] on button "button" at bounding box center [1278, 472] width 25 height 25
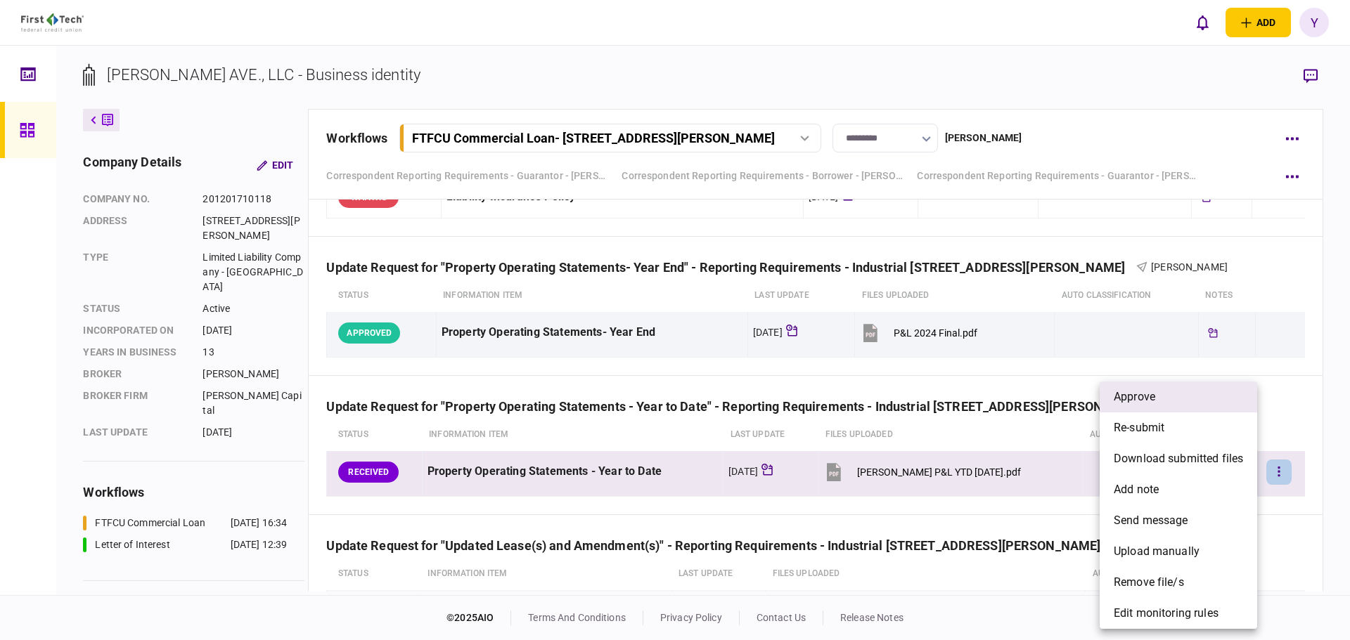
click at [1222, 402] on li "approve" at bounding box center [1178, 397] width 157 height 31
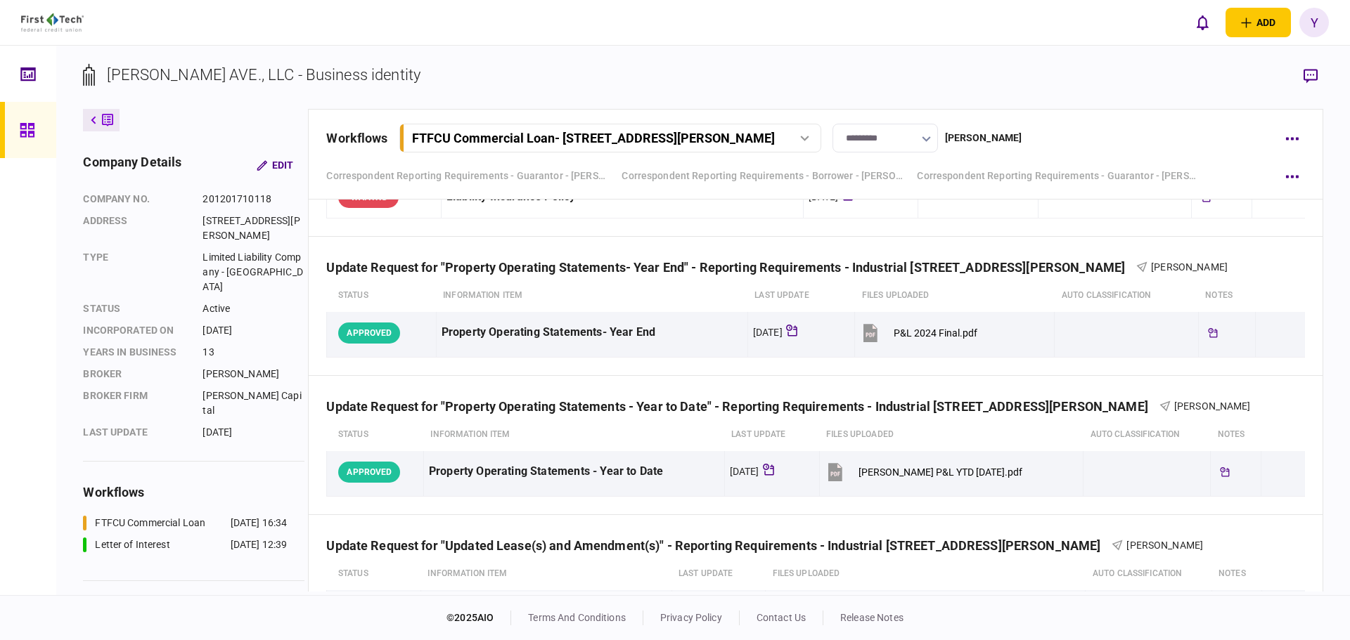
scroll to position [1336, 0]
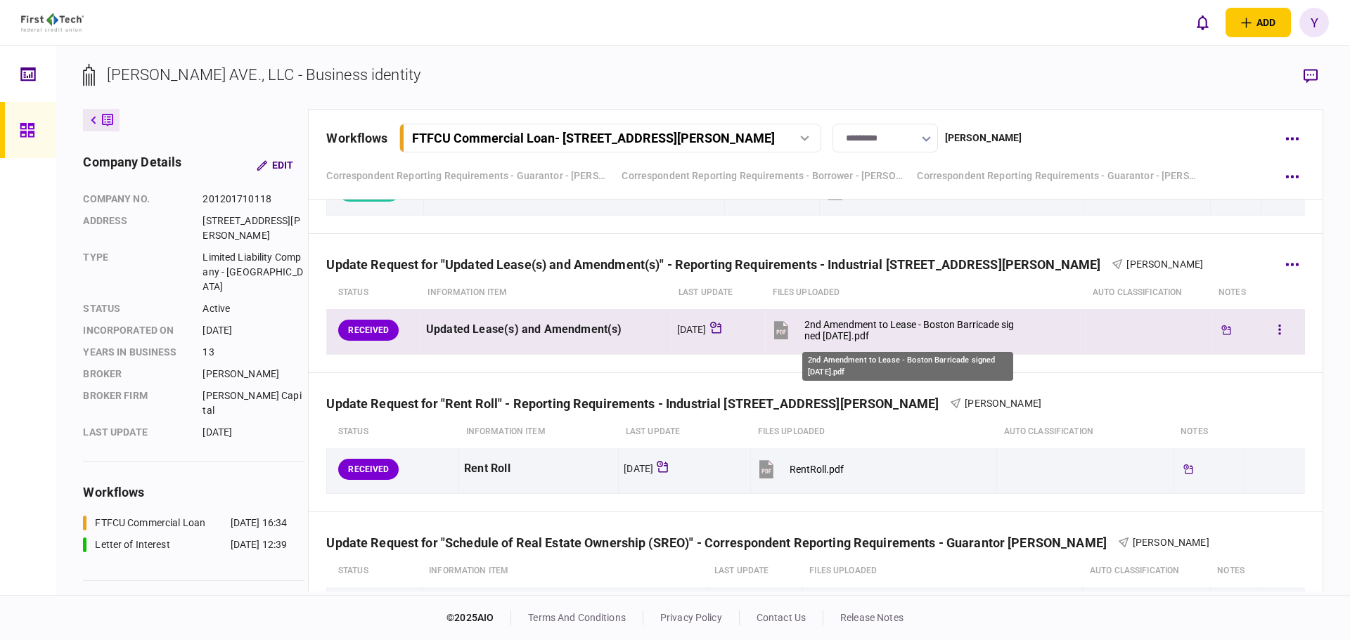
click at [858, 323] on div "2nd Amendment to Lease - Boston Barricade signed [DATE].pdf" at bounding box center [910, 330] width 212 height 22
click at [1279, 338] on button "button" at bounding box center [1279, 330] width 25 height 25
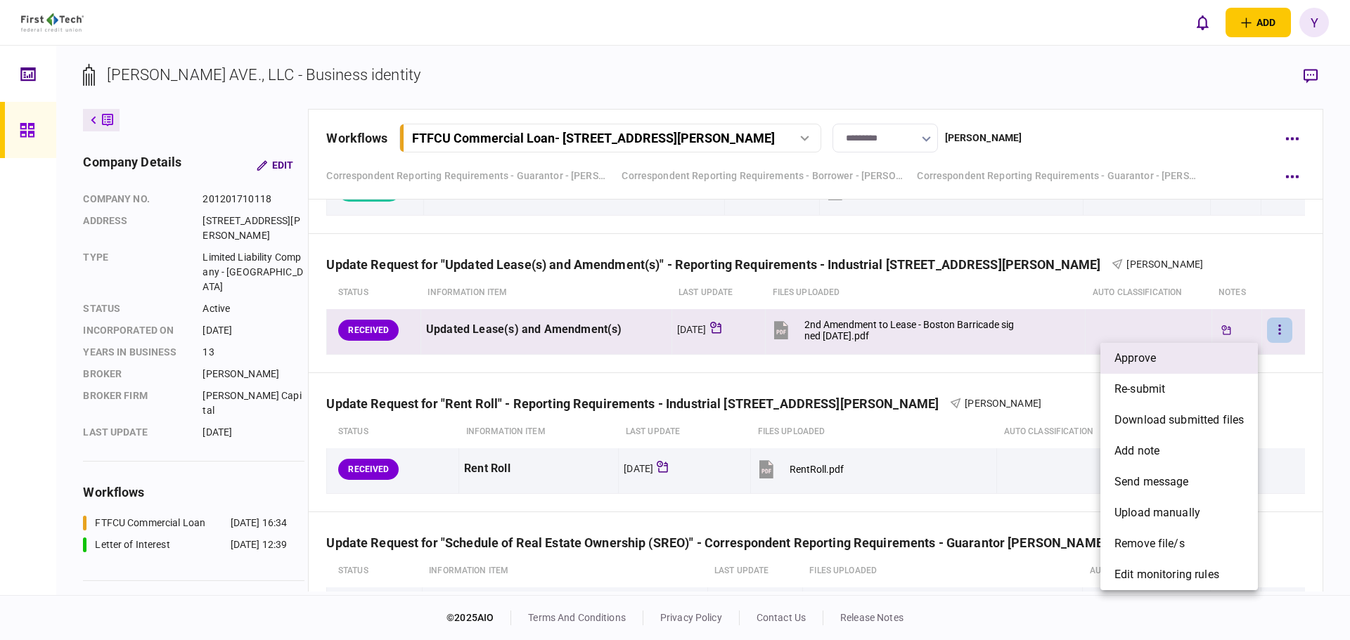
click at [1171, 361] on li "approve" at bounding box center [1178, 358] width 157 height 31
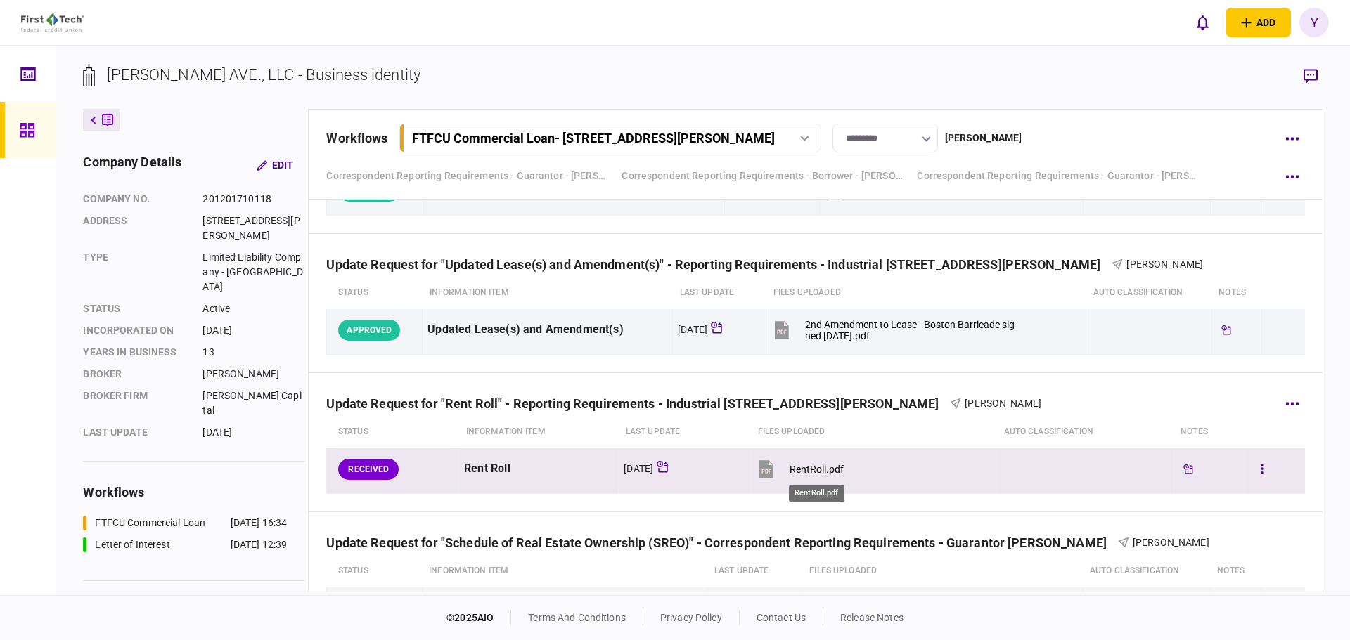
click at [794, 467] on div "RentRoll.pdf" at bounding box center [817, 469] width 54 height 11
click at [1261, 469] on button "button" at bounding box center [1261, 469] width 25 height 25
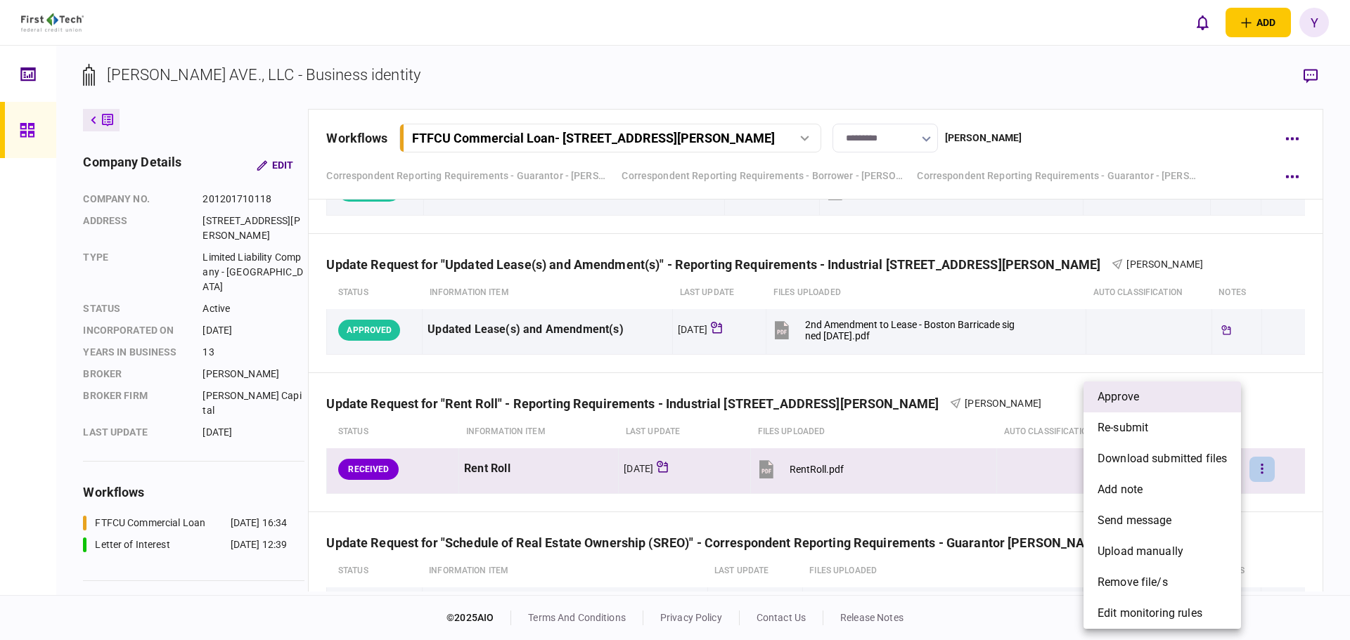
click at [1192, 405] on li "approve" at bounding box center [1161, 397] width 157 height 31
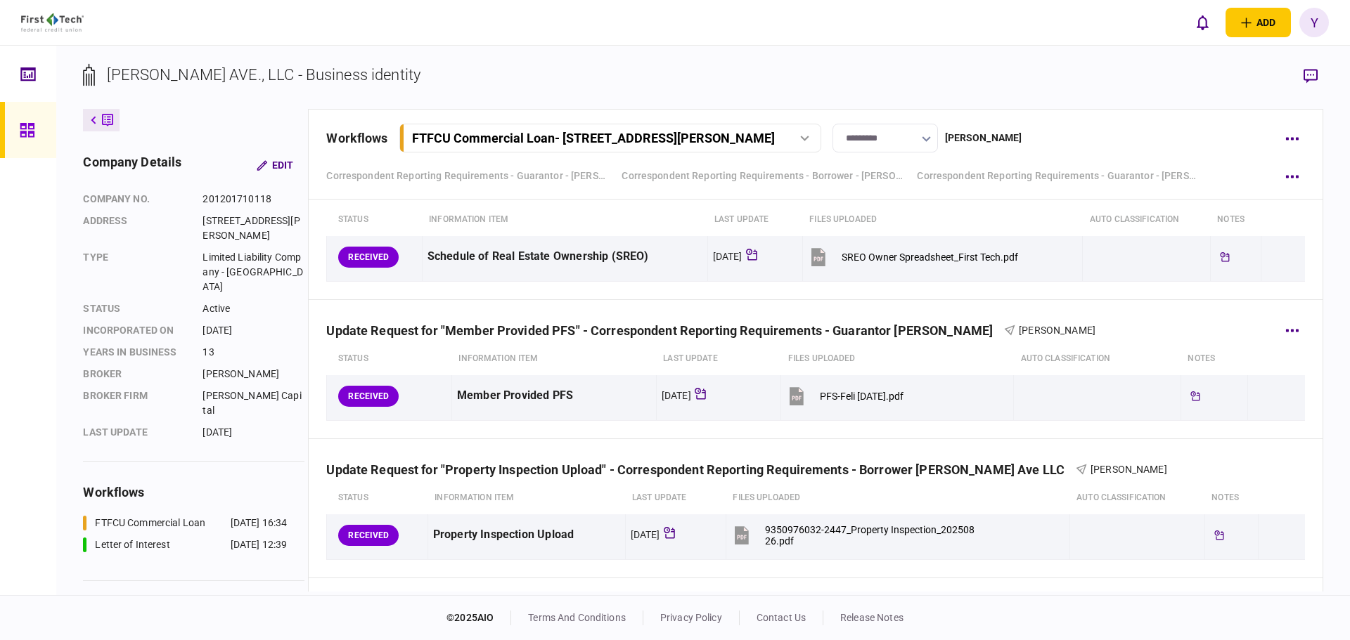
scroll to position [1617, 0]
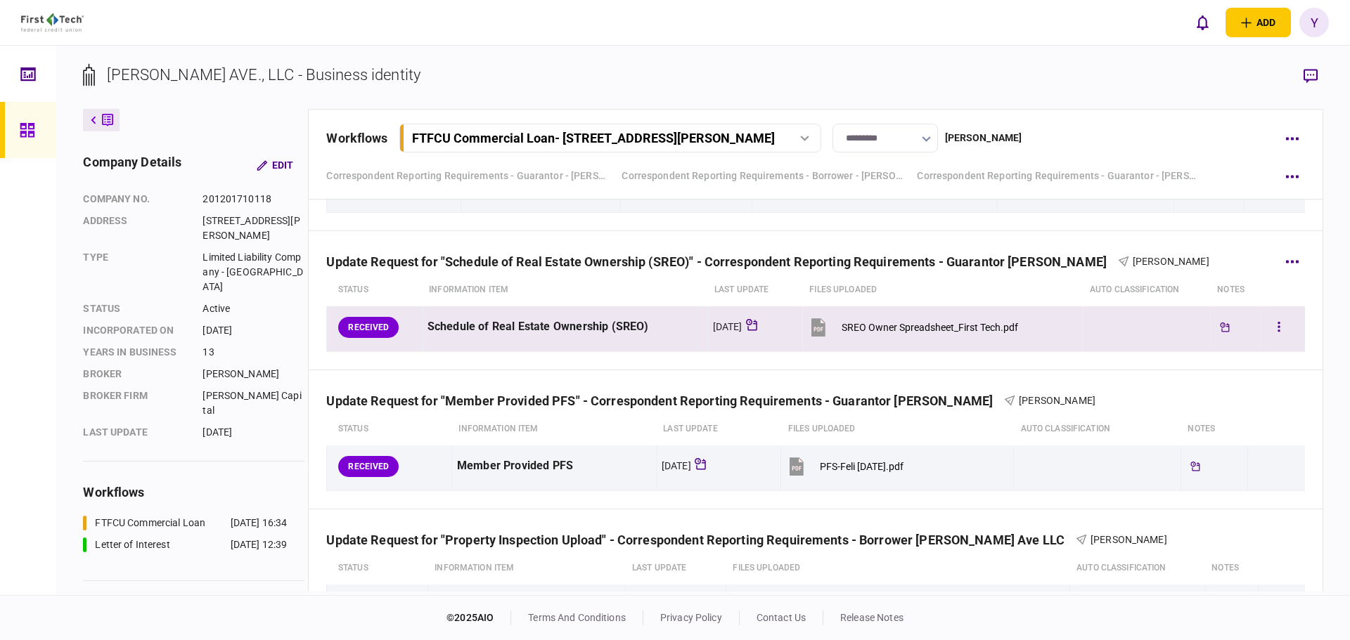
click at [900, 317] on button "SREO Owner Spreadsheet_First Tech.pdf" at bounding box center [913, 327] width 210 height 32
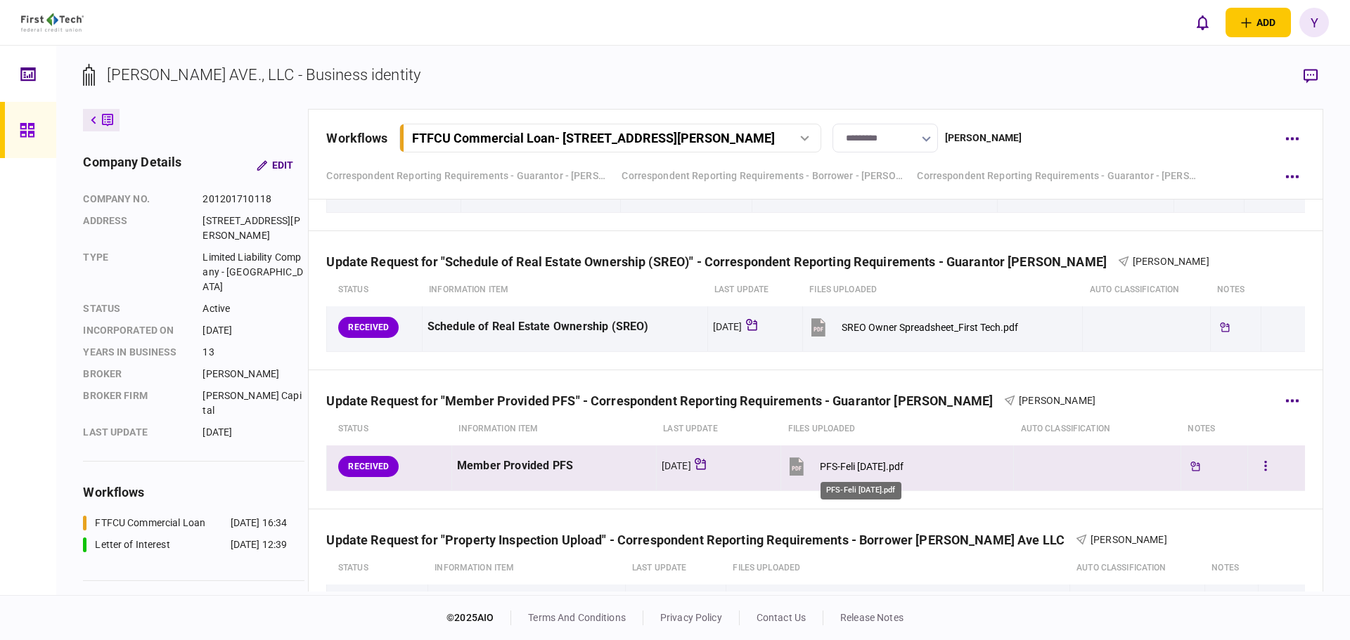
click at [882, 465] on div "PFS-Feli [DATE].pdf" at bounding box center [862, 466] width 84 height 11
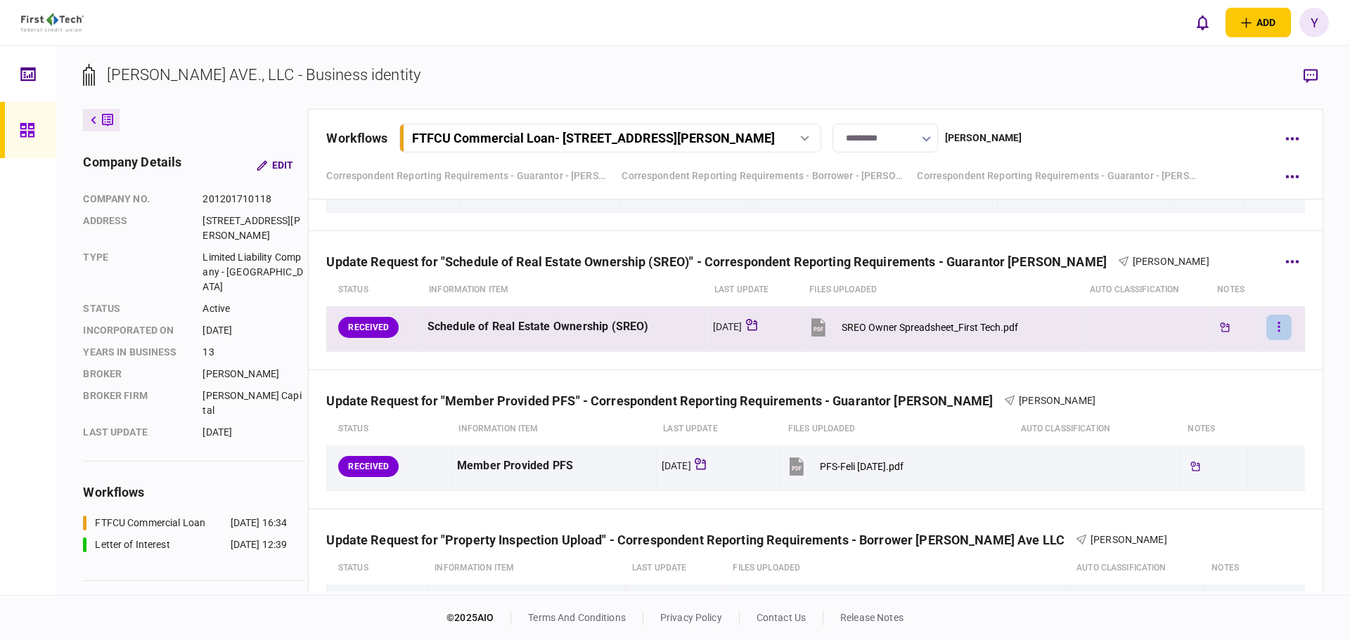
click at [1272, 331] on button "button" at bounding box center [1278, 327] width 25 height 25
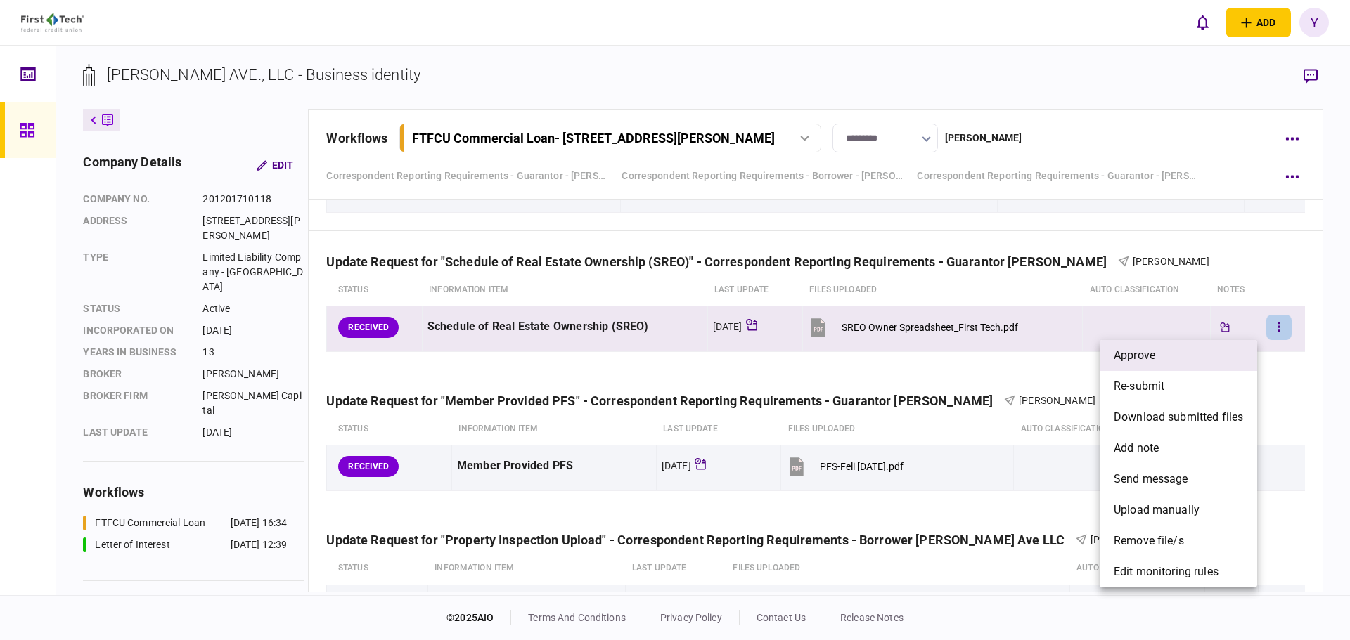
click at [1130, 355] on span "approve" at bounding box center [1134, 355] width 41 height 17
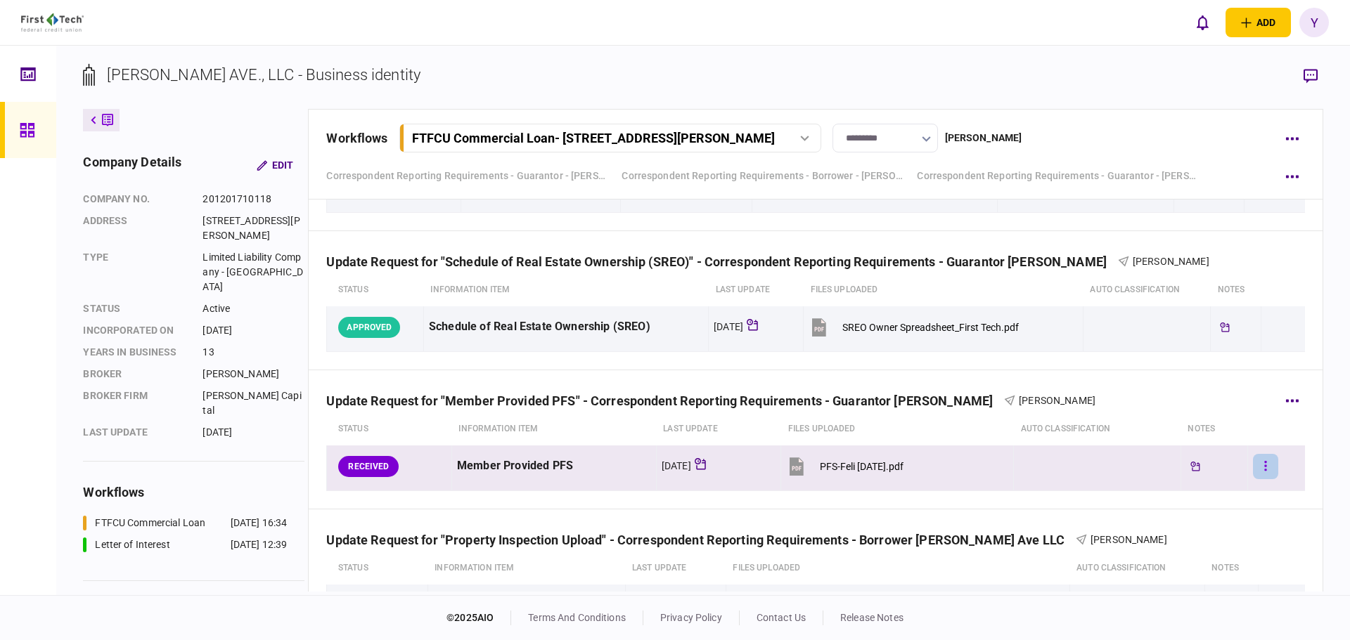
click at [1253, 467] on button "button" at bounding box center [1265, 466] width 25 height 25
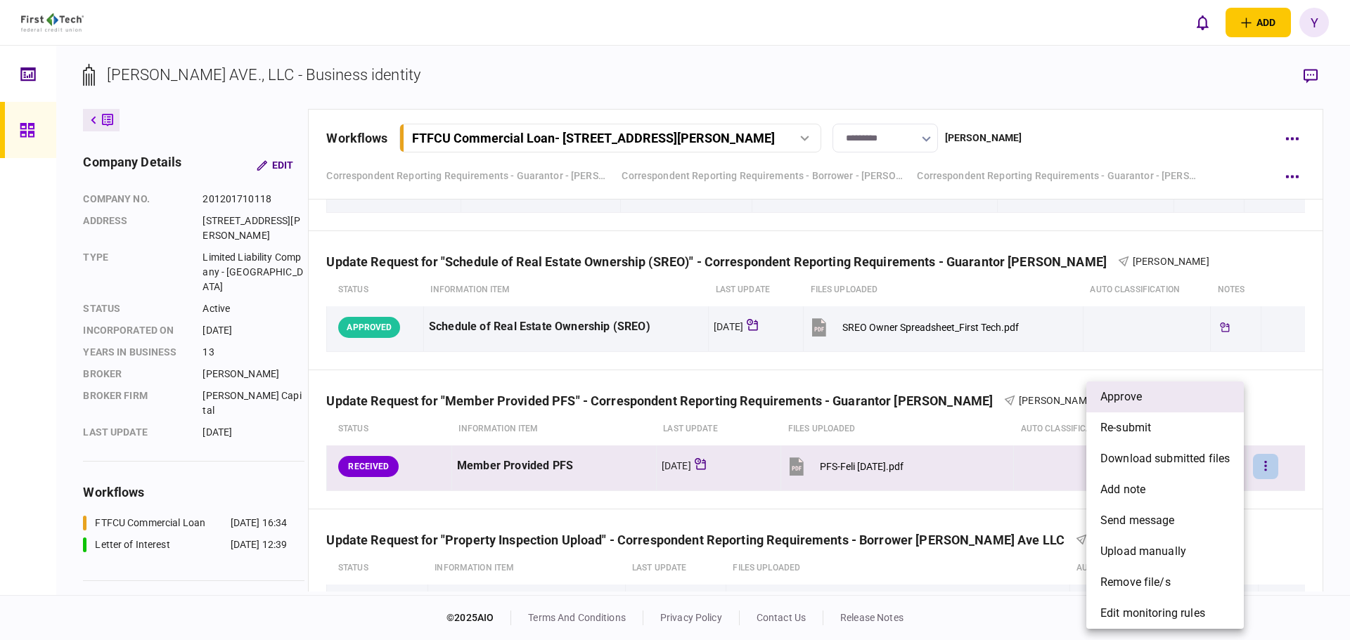
click at [1153, 388] on li "approve" at bounding box center [1164, 397] width 157 height 31
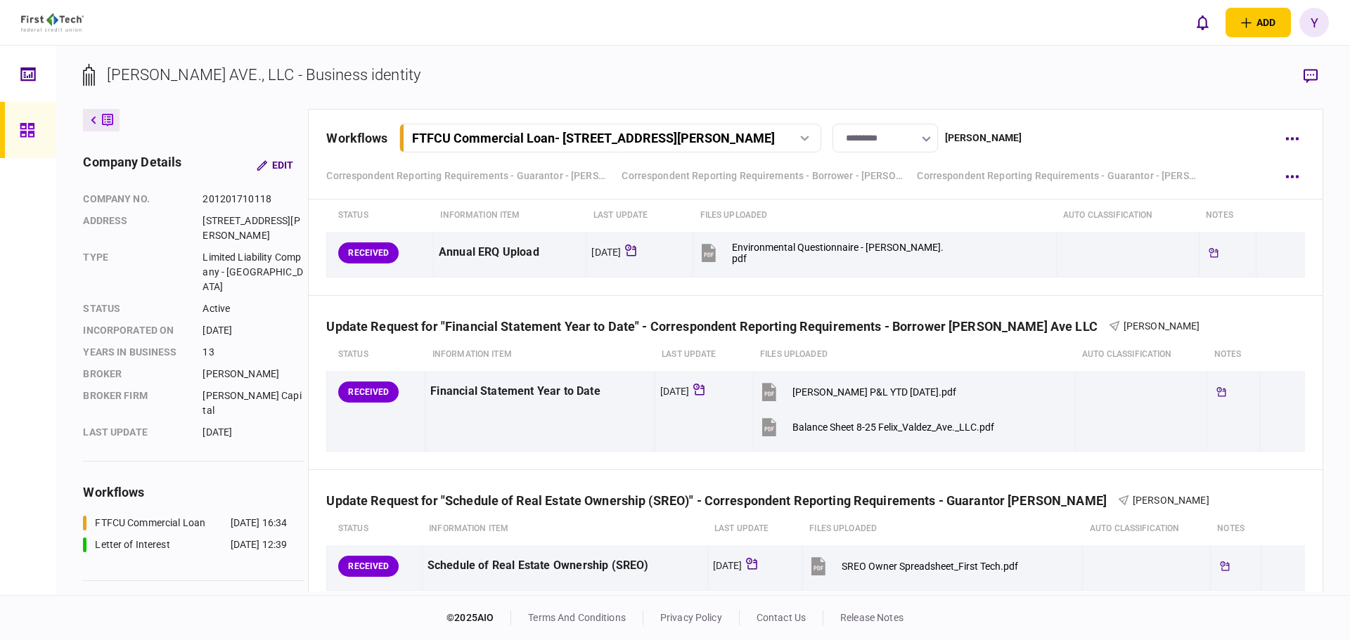
scroll to position [2320, 0]
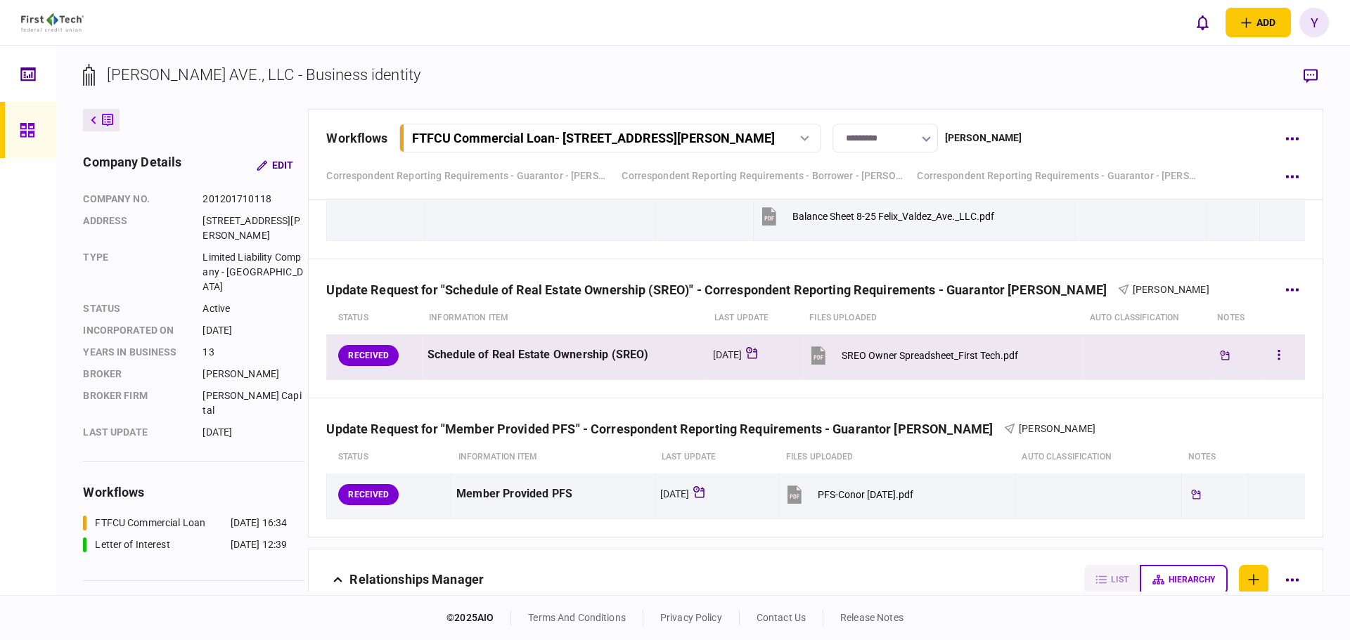
click at [979, 363] on button "SREO Owner Spreadsheet_First Tech.pdf" at bounding box center [913, 356] width 210 height 32
click at [1273, 347] on button "button" at bounding box center [1278, 355] width 25 height 25
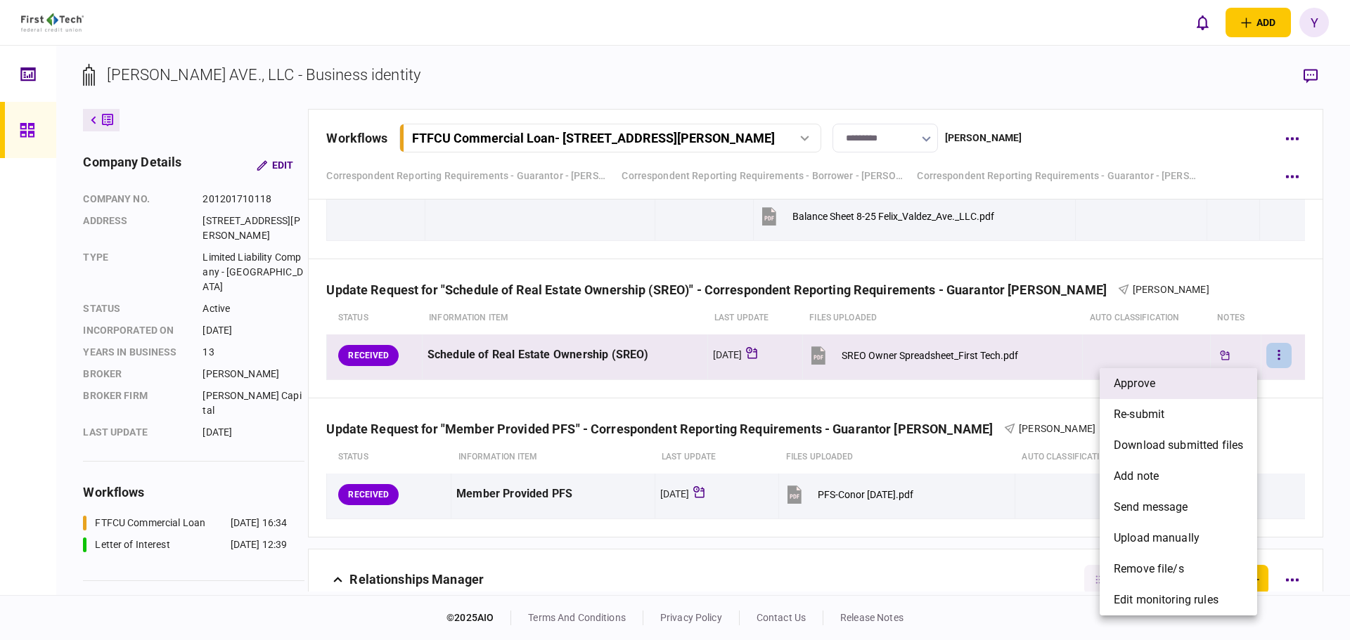
click at [1157, 387] on li "approve" at bounding box center [1178, 383] width 157 height 31
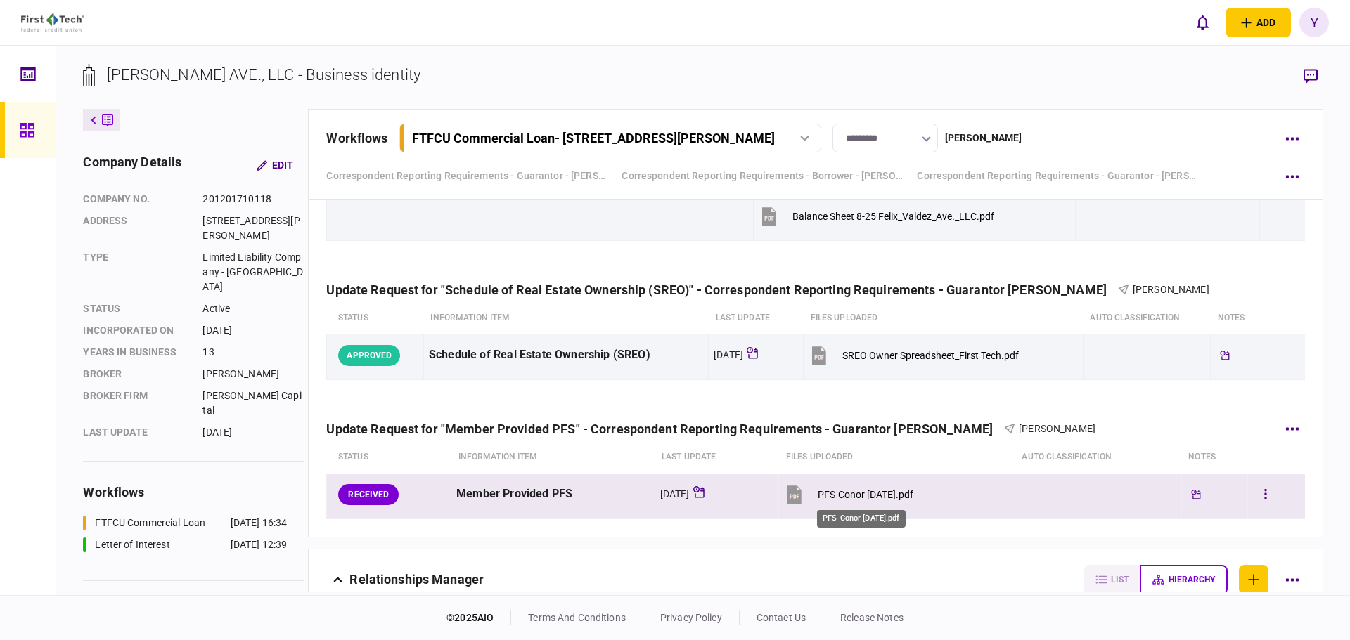
click at [884, 492] on div "PFS-Conor [DATE].pdf" at bounding box center [866, 494] width 96 height 11
click at [1263, 491] on button "button" at bounding box center [1265, 494] width 25 height 25
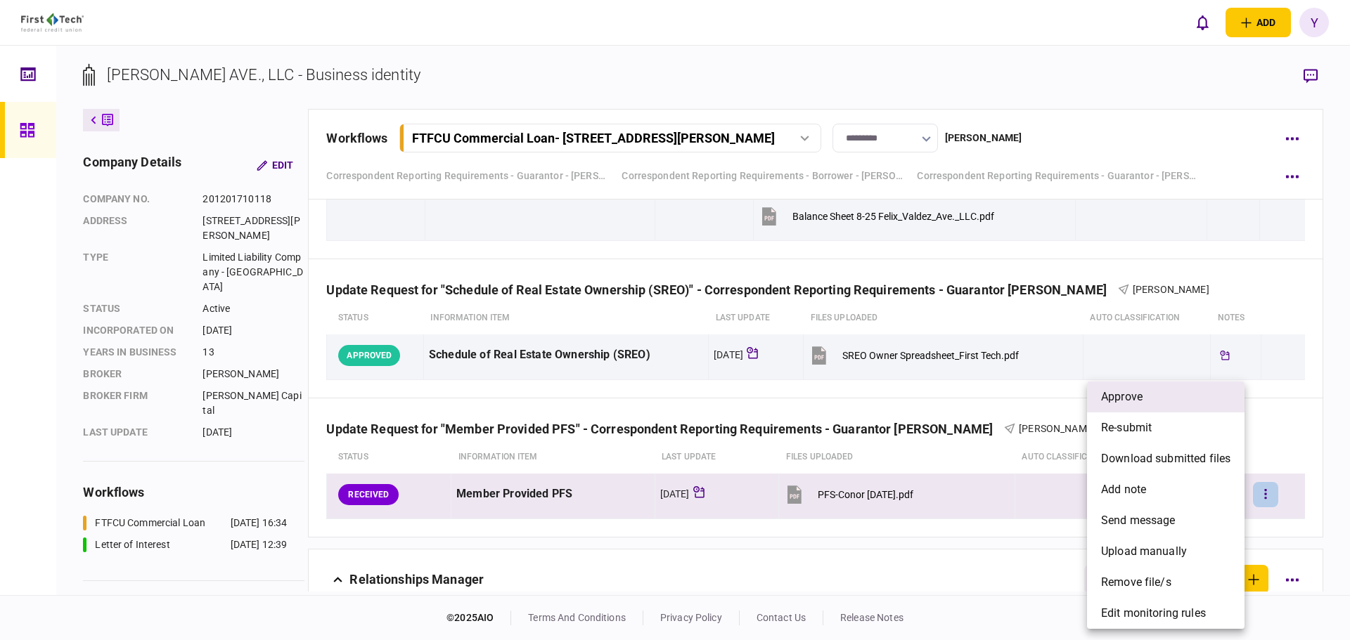
click at [1152, 405] on li "approve" at bounding box center [1165, 397] width 157 height 31
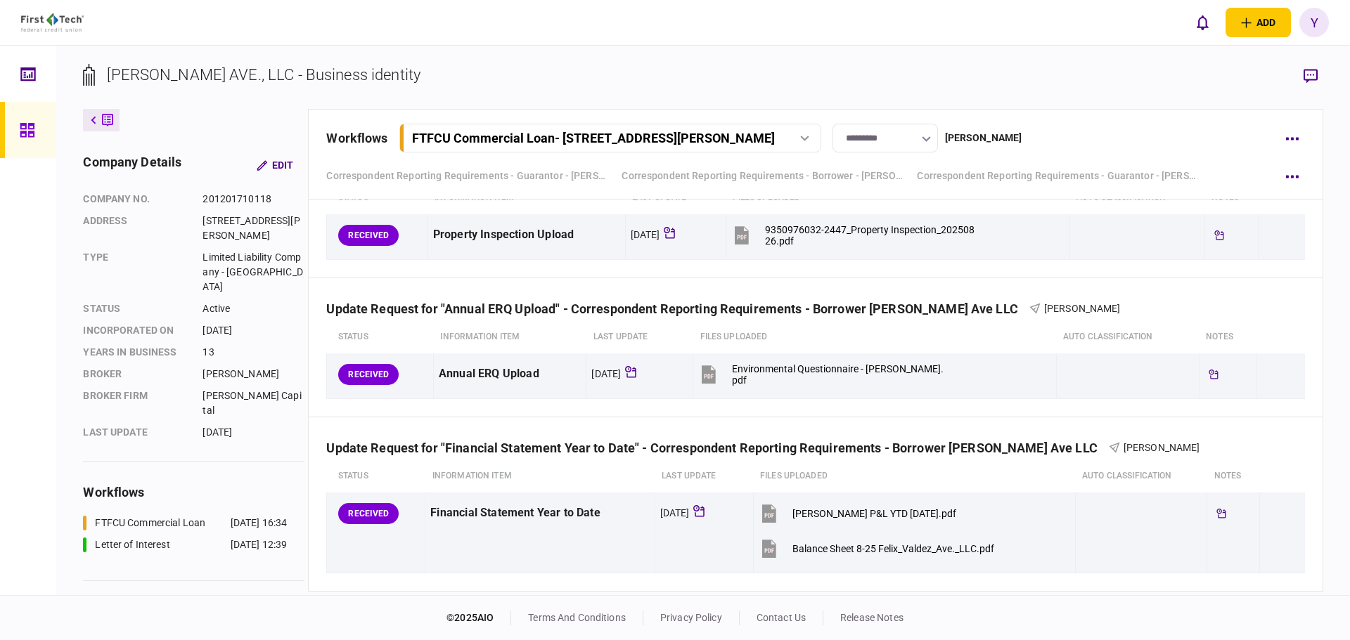
scroll to position [1963, 0]
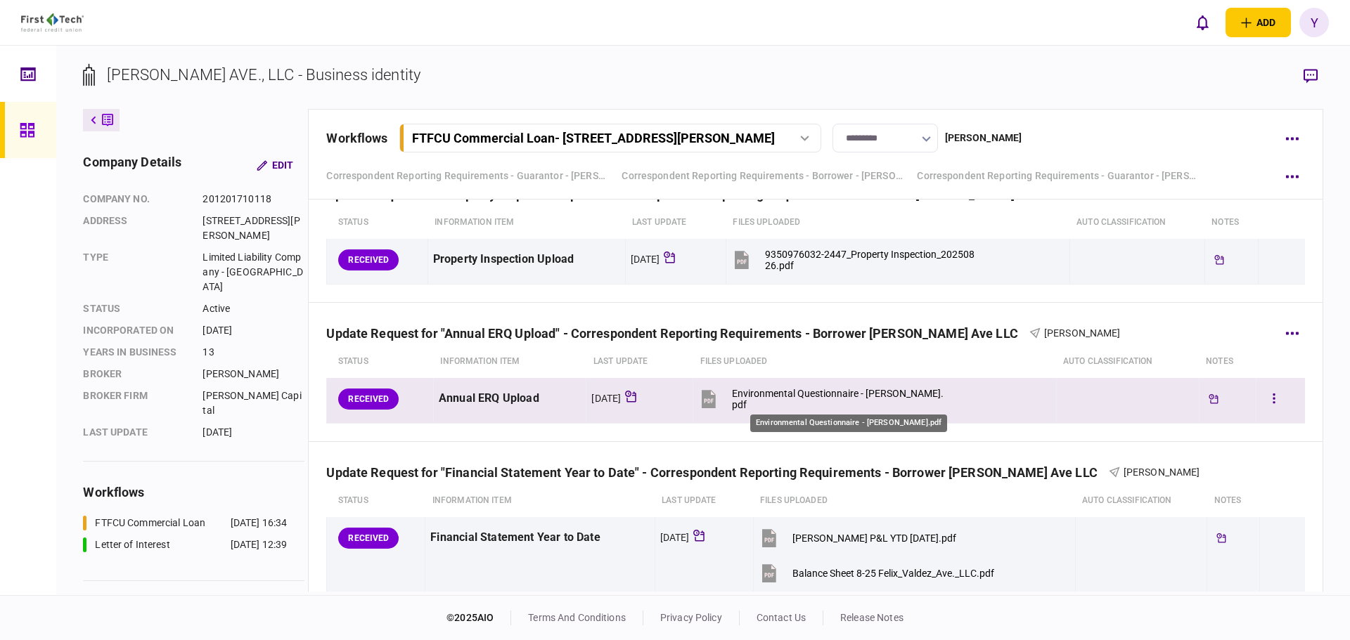
click at [932, 398] on div "Environmental Questionnaire - [PERSON_NAME].pdf" at bounding box center [838, 399] width 212 height 22
click at [1261, 402] on button "button" at bounding box center [1273, 399] width 25 height 25
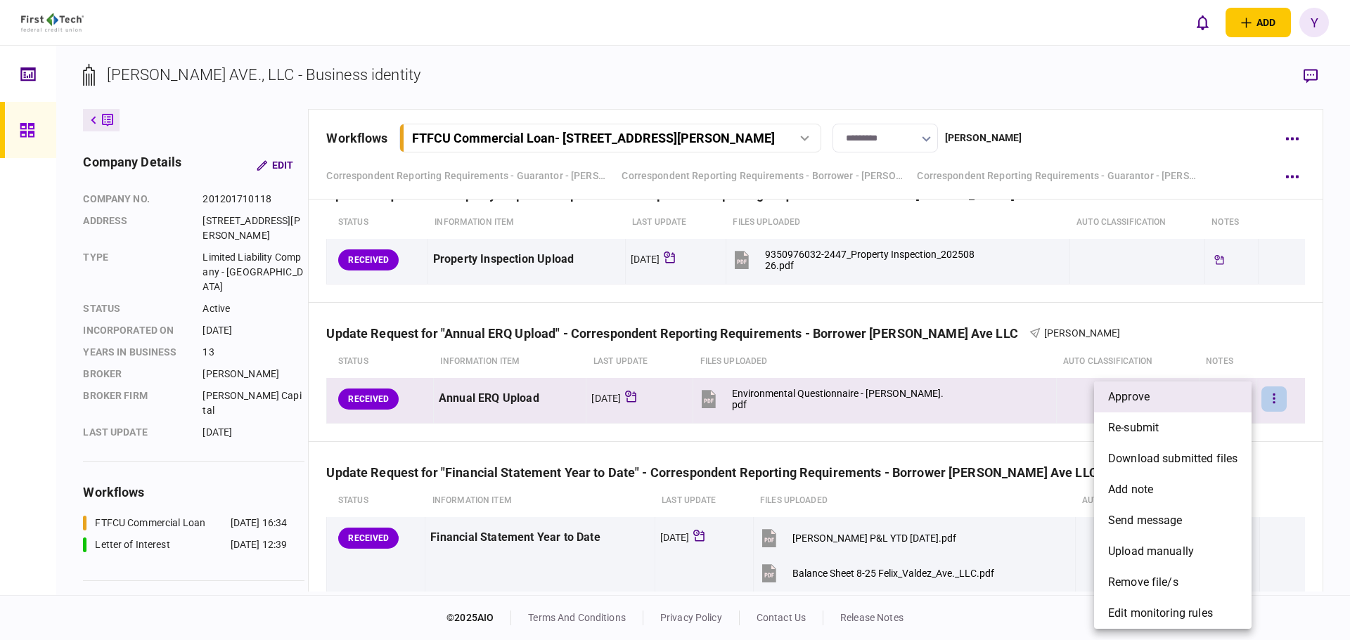
click at [1180, 393] on li "approve" at bounding box center [1172, 397] width 157 height 31
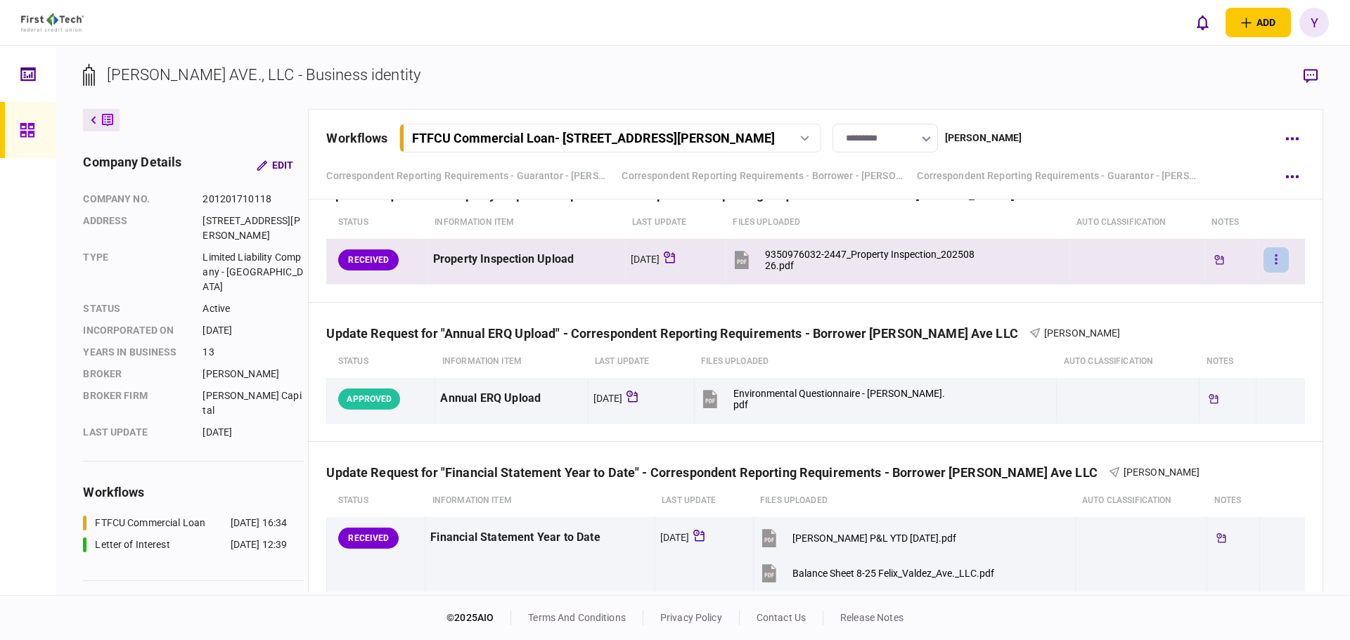
click at [1263, 262] on button "button" at bounding box center [1275, 259] width 25 height 25
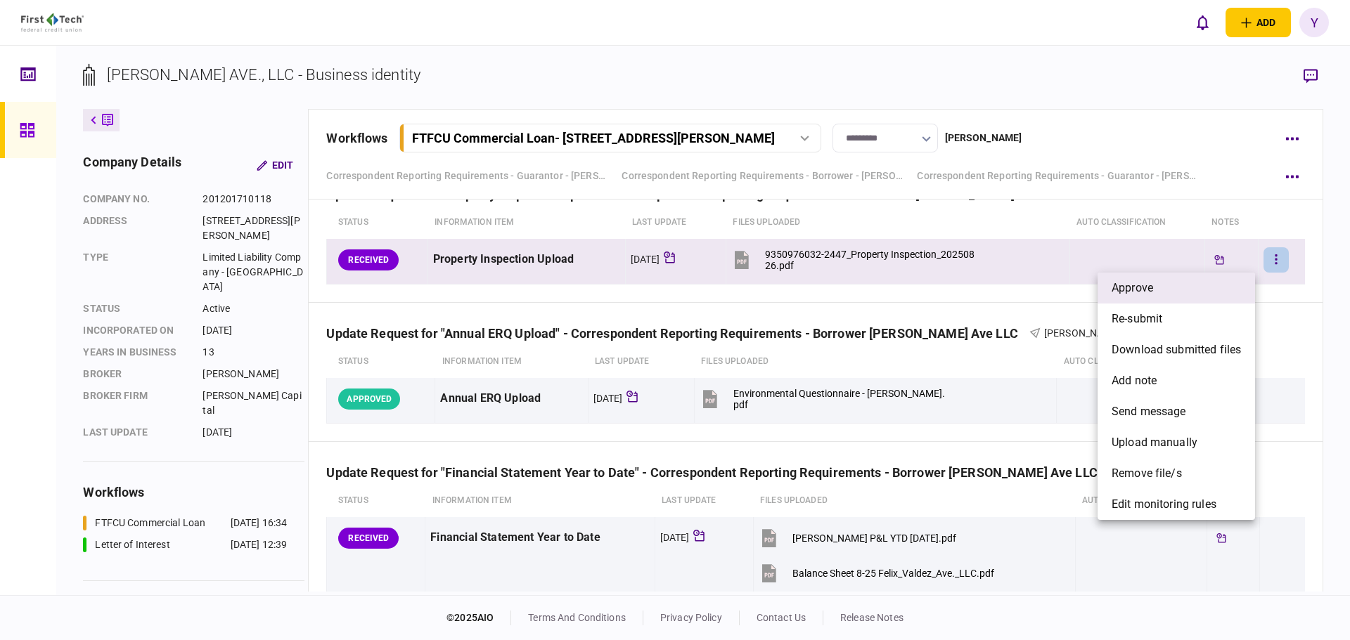
click at [1174, 292] on li "approve" at bounding box center [1175, 288] width 157 height 31
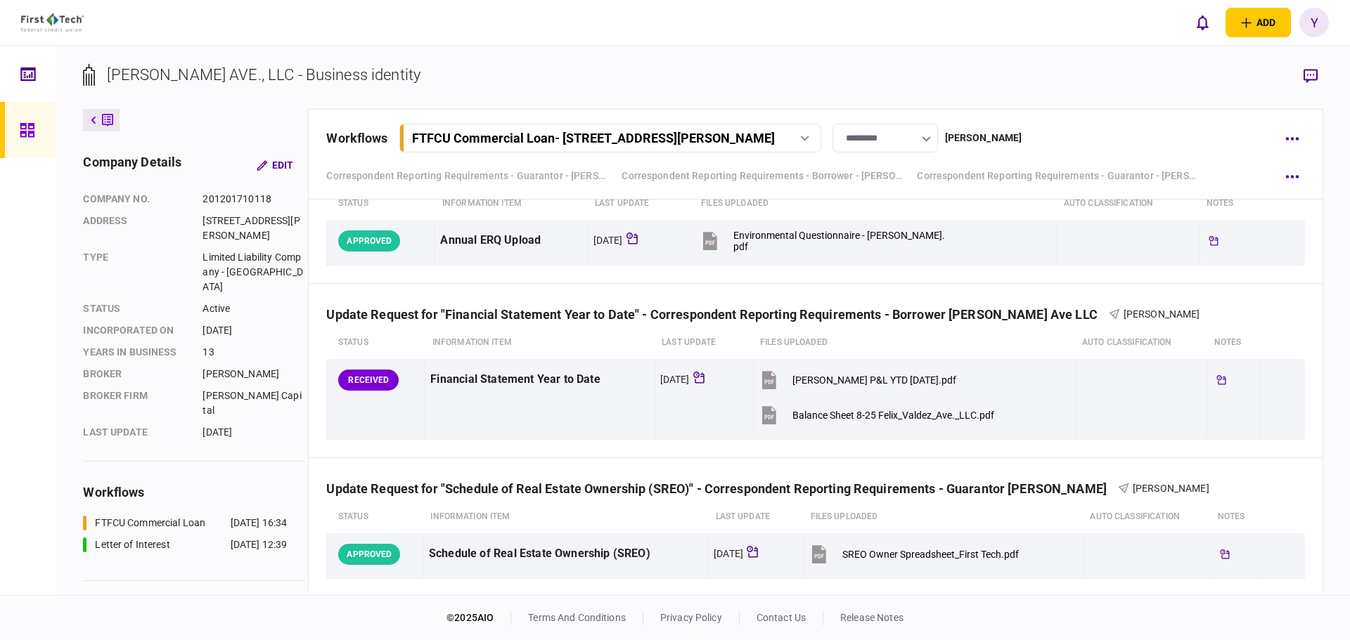
scroll to position [2244, 0]
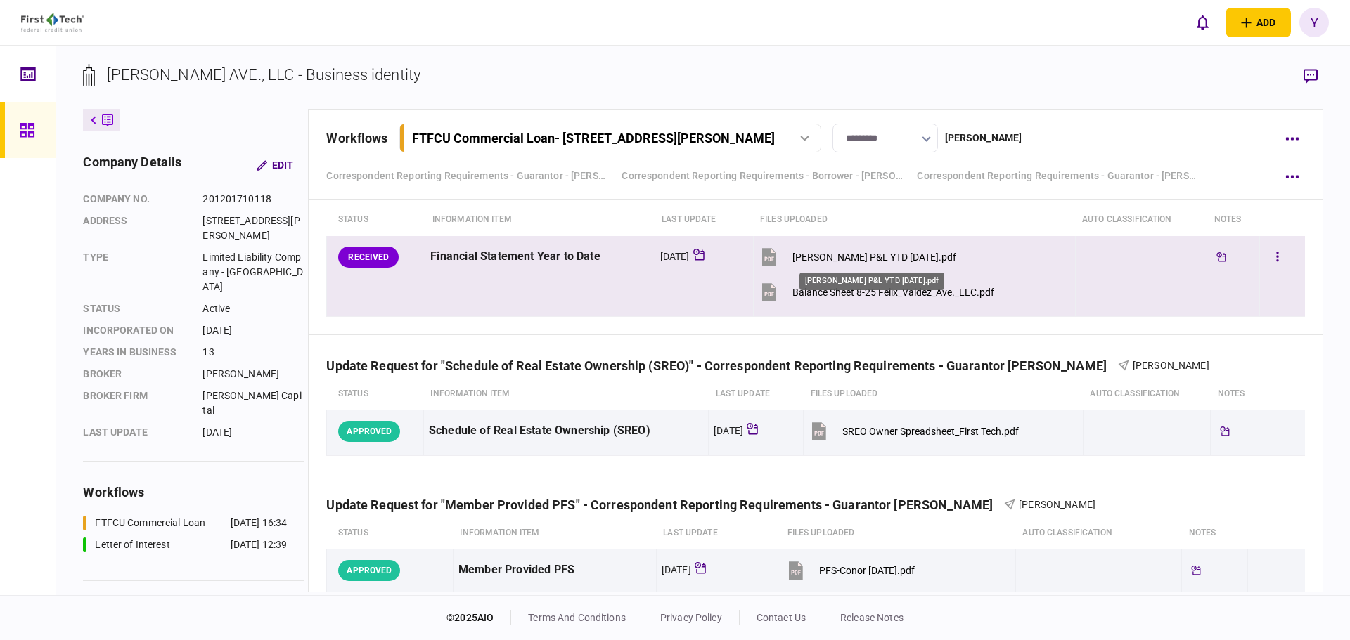
click at [942, 261] on div "[PERSON_NAME] P&L YTD [DATE].pdf" at bounding box center [874, 257] width 164 height 11
click at [933, 292] on div "Balance Sheet 8-25 Felix_Valdez_Ave._LLC.pdf" at bounding box center [893, 292] width 202 height 11
click at [1265, 260] on button "button" at bounding box center [1277, 257] width 25 height 25
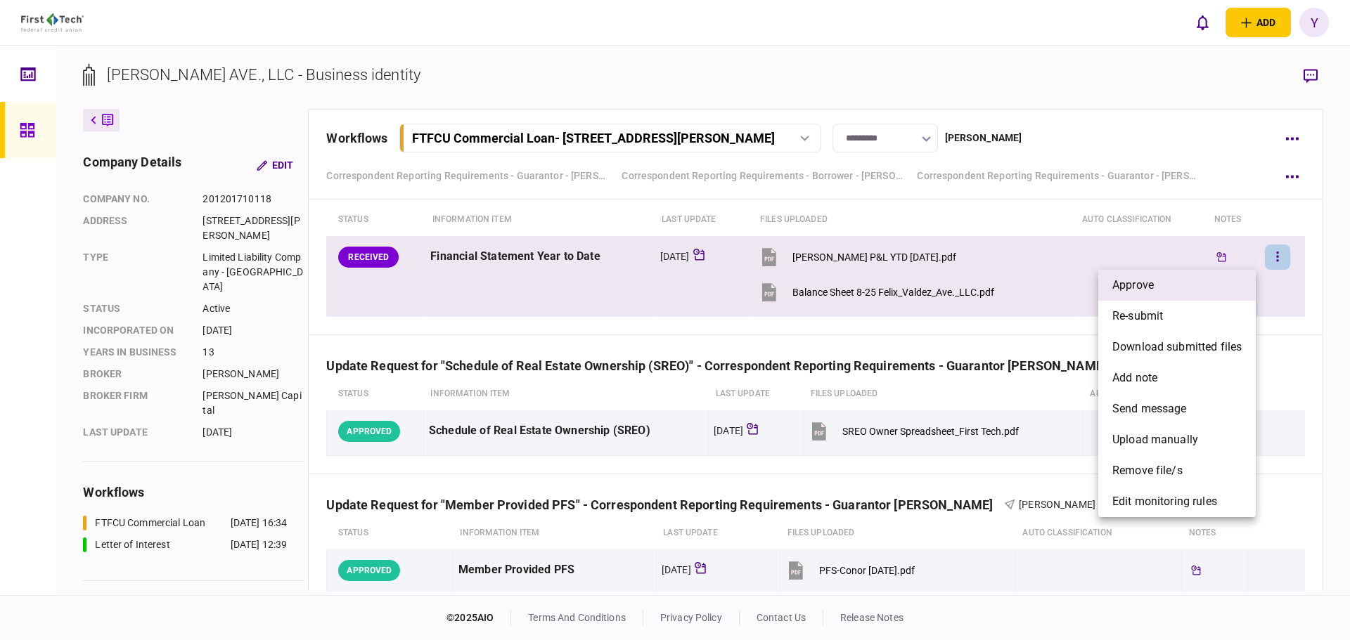
click at [1158, 284] on li "approve" at bounding box center [1176, 285] width 157 height 31
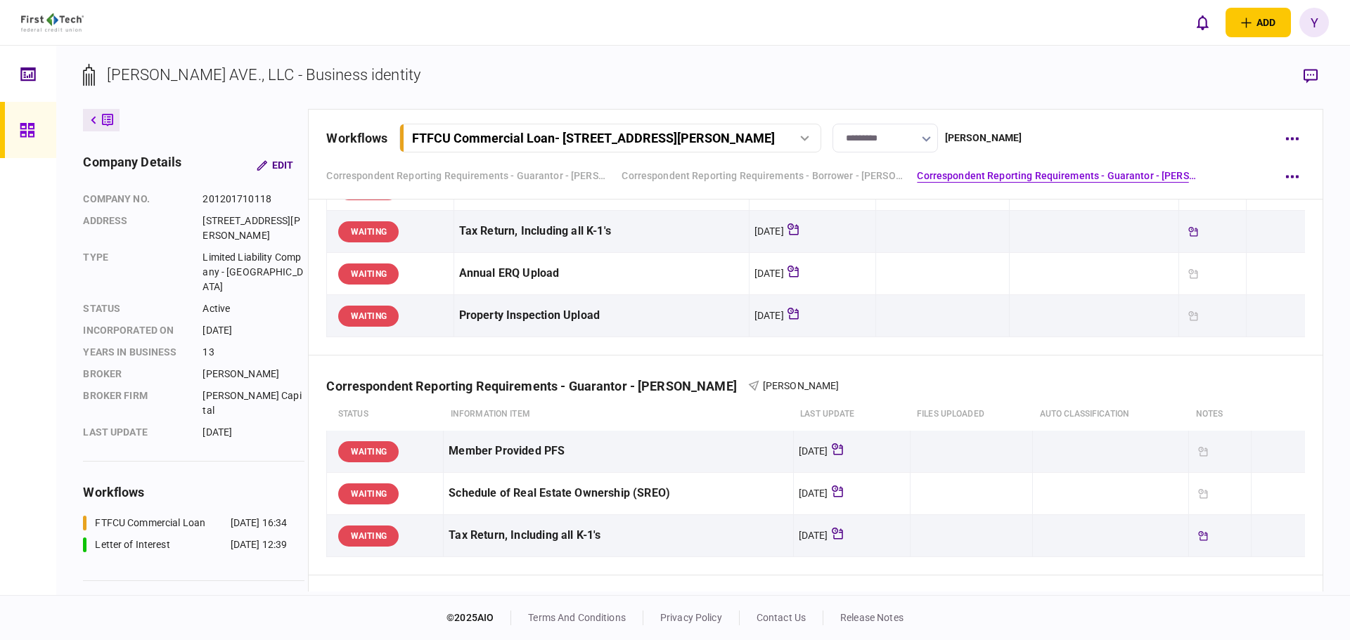
scroll to position [276, 0]
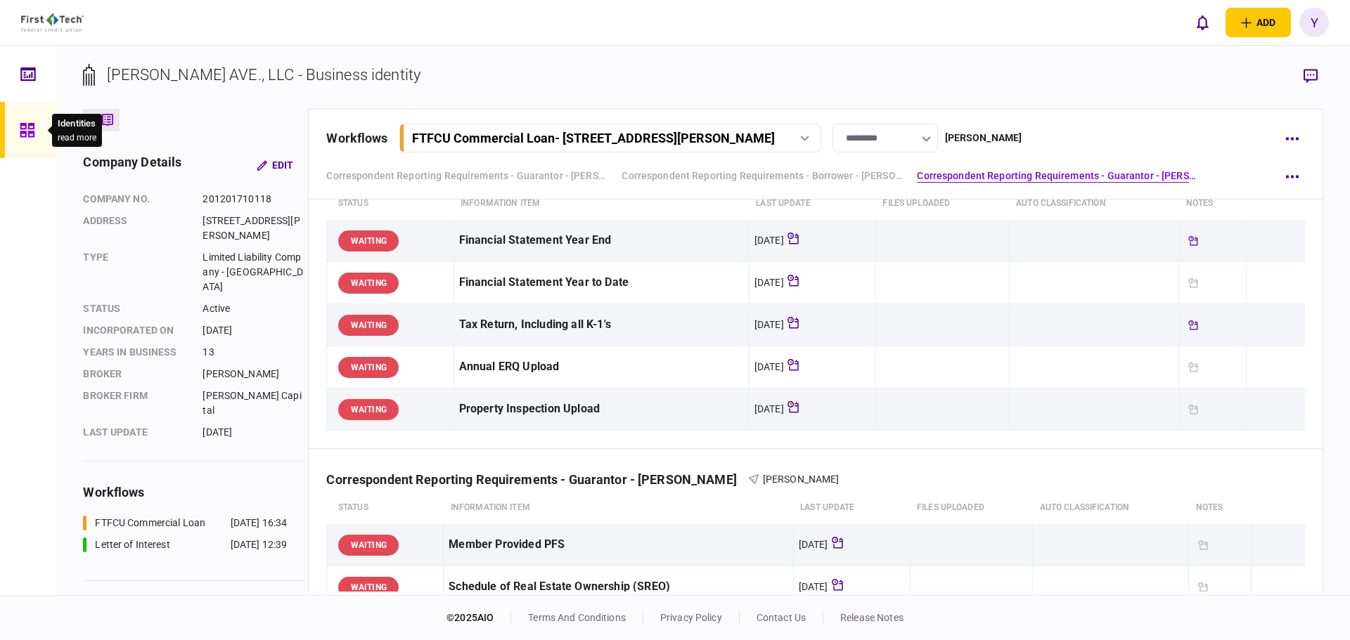
click at [21, 130] on icon at bounding box center [27, 130] width 15 height 16
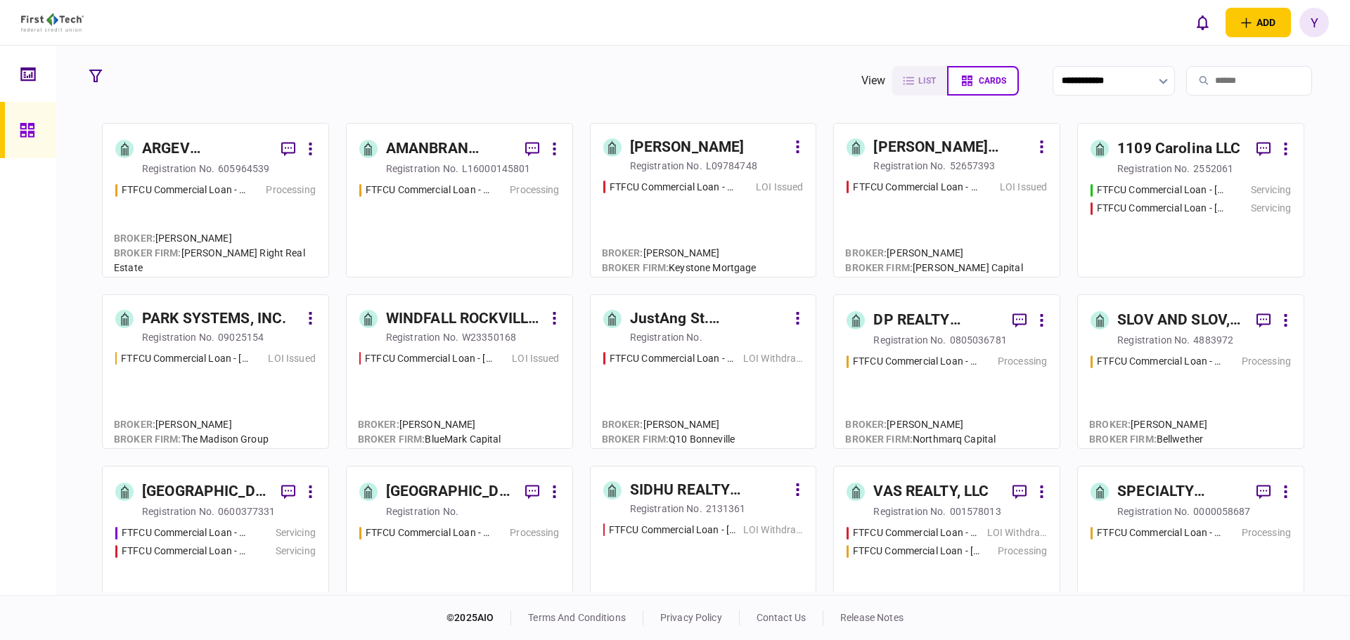
click at [1202, 82] on input "search" at bounding box center [1249, 81] width 126 height 30
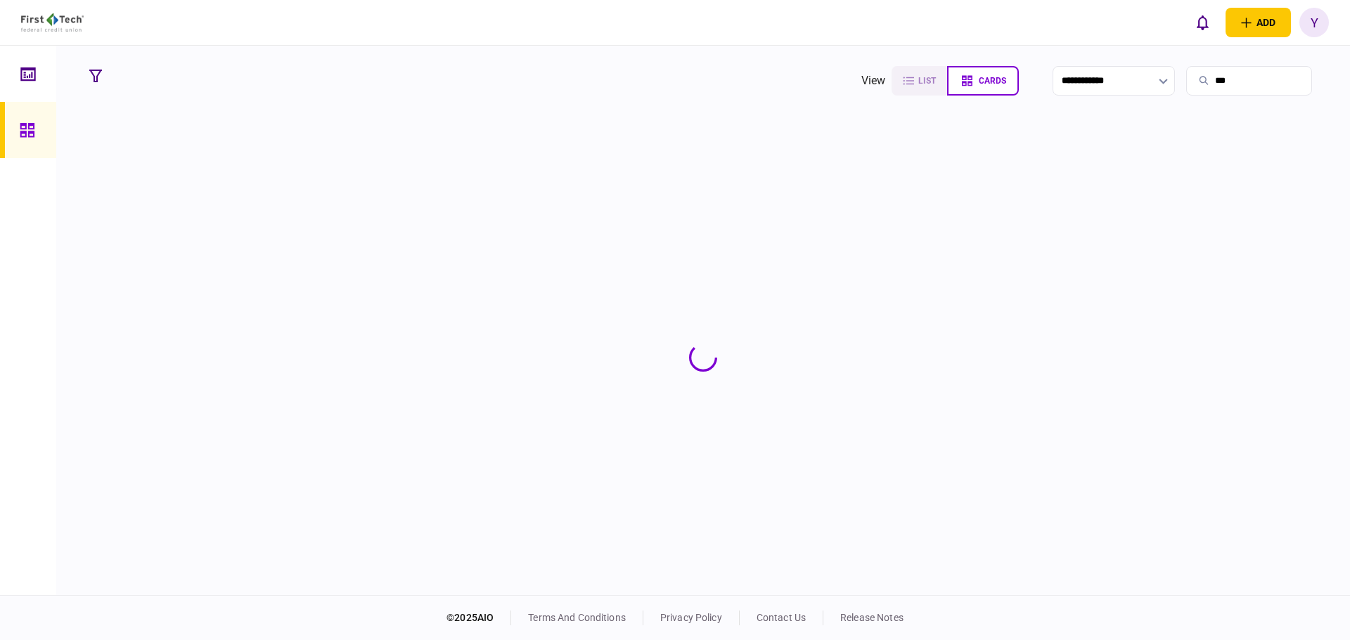
type input "***"
click at [305, 190] on section at bounding box center [702, 357] width 1239 height 469
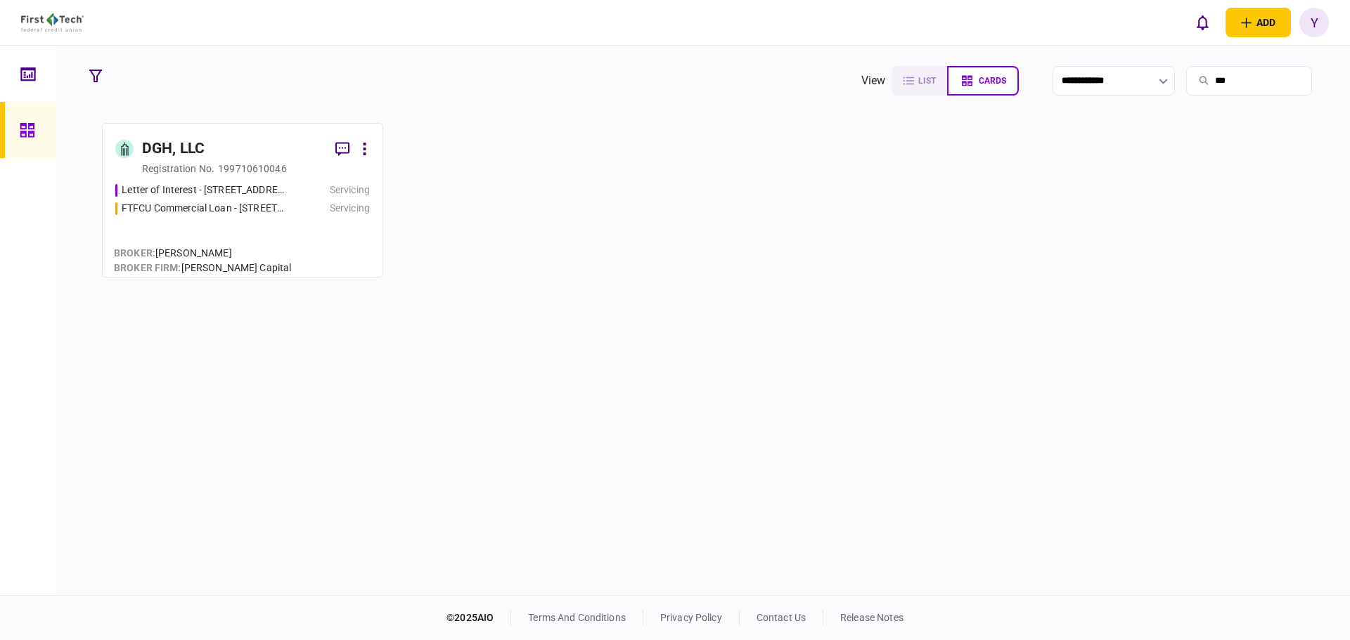
click at [305, 190] on div "Servicing" at bounding box center [331, 190] width 77 height 15
